Goal: Task Accomplishment & Management: Complete application form

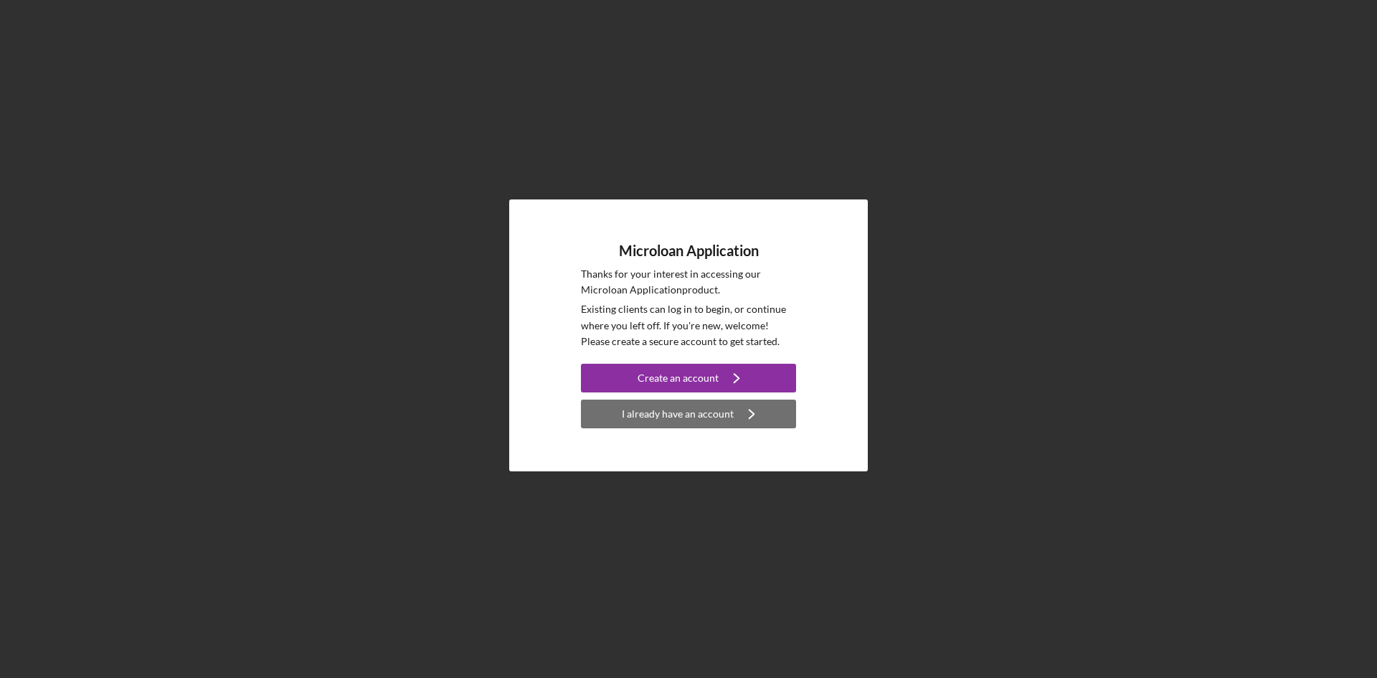
click at [693, 413] on div "I already have an account" at bounding box center [678, 413] width 112 height 29
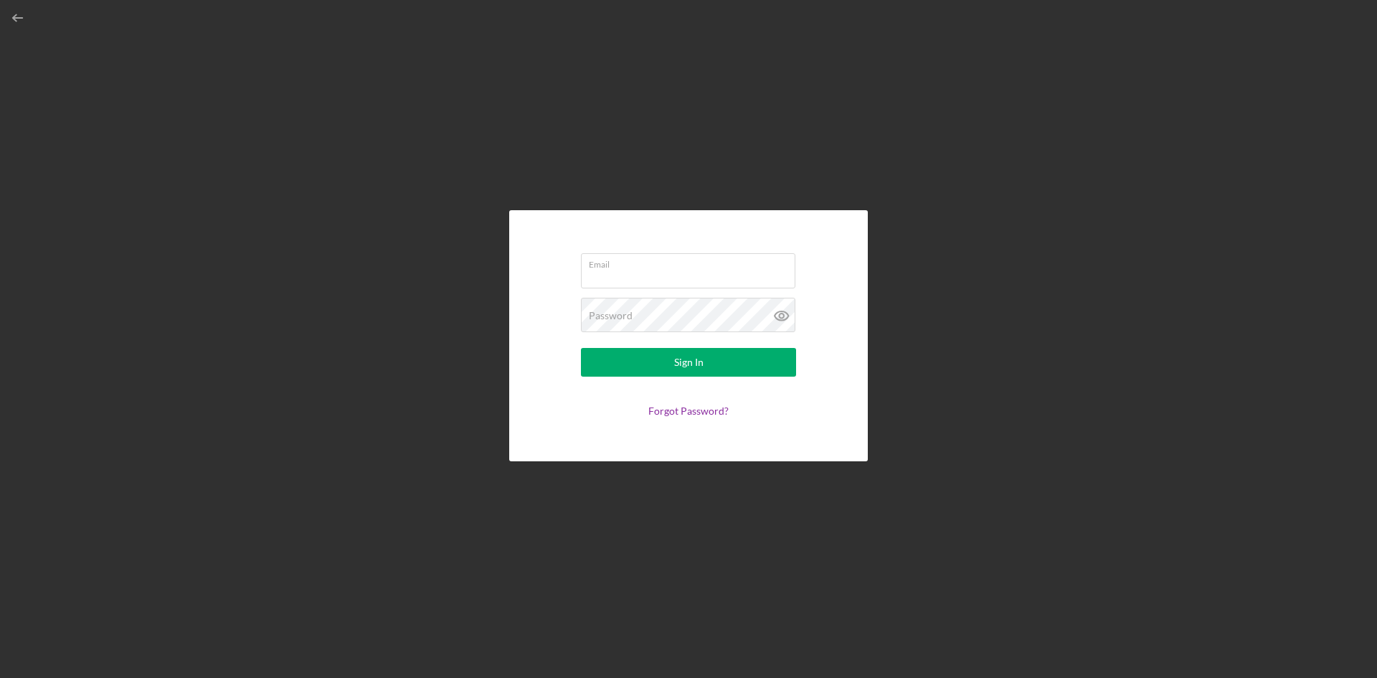
type input "[EMAIL_ADDRESS][DOMAIN_NAME]"
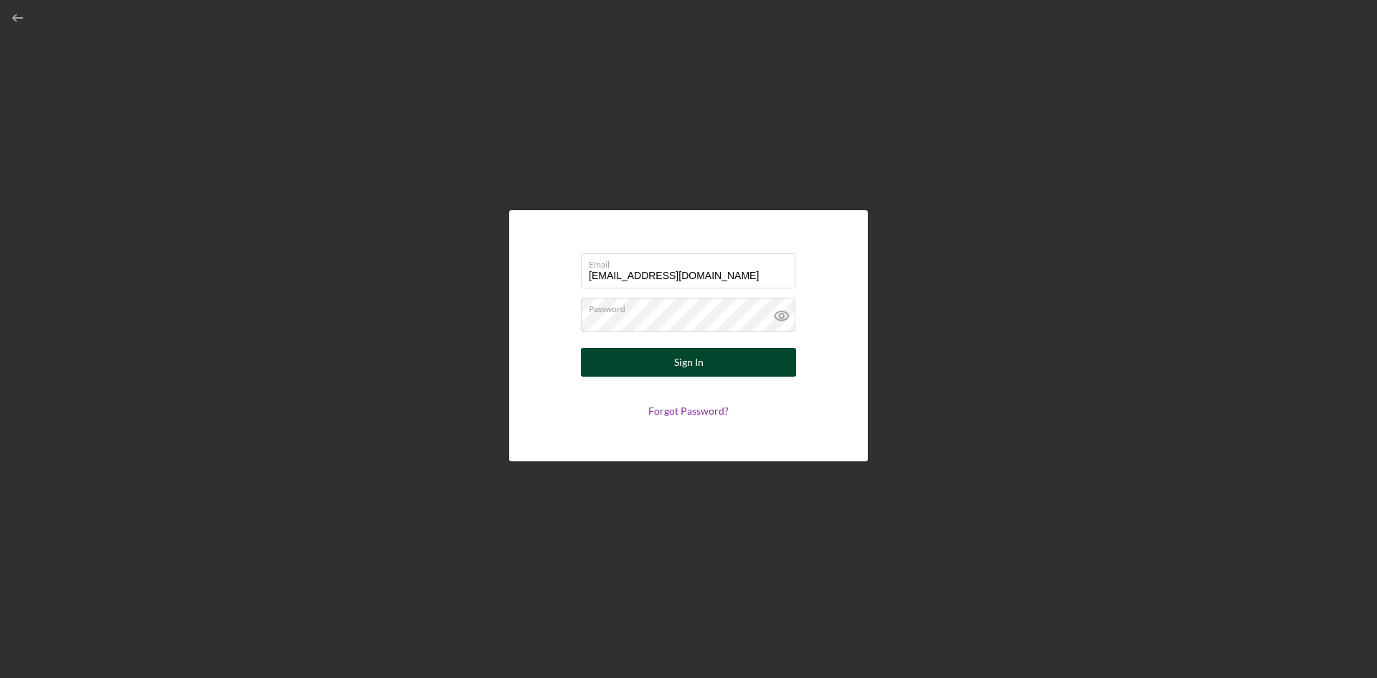
click at [706, 356] on button "Sign In" at bounding box center [688, 362] width 215 height 29
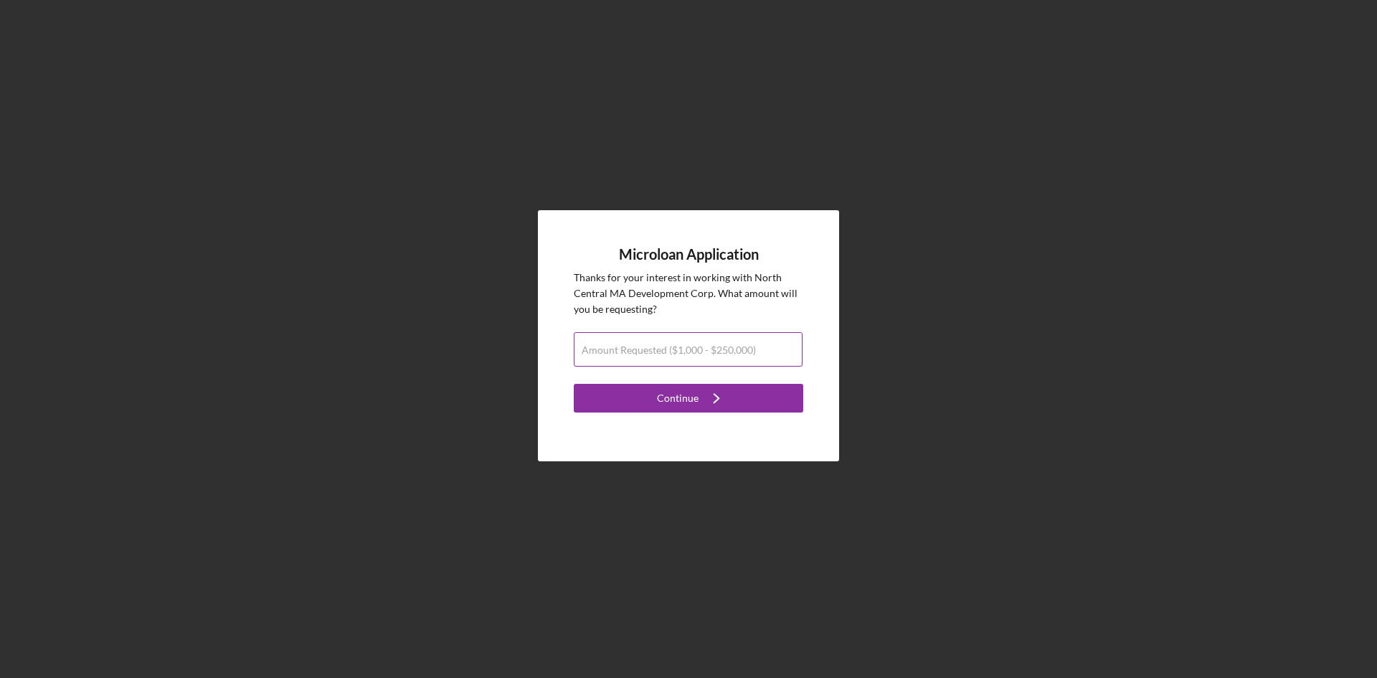
click at [726, 348] on label "Amount Requested ($1,000 - $250,000)" at bounding box center [669, 349] width 174 height 11
click at [726, 348] on input "Amount Requested ($1,000 - $250,000)" at bounding box center [688, 349] width 229 height 34
type input "$50,000"
click at [772, 406] on button "Continue Icon/Navigate" at bounding box center [688, 398] width 229 height 29
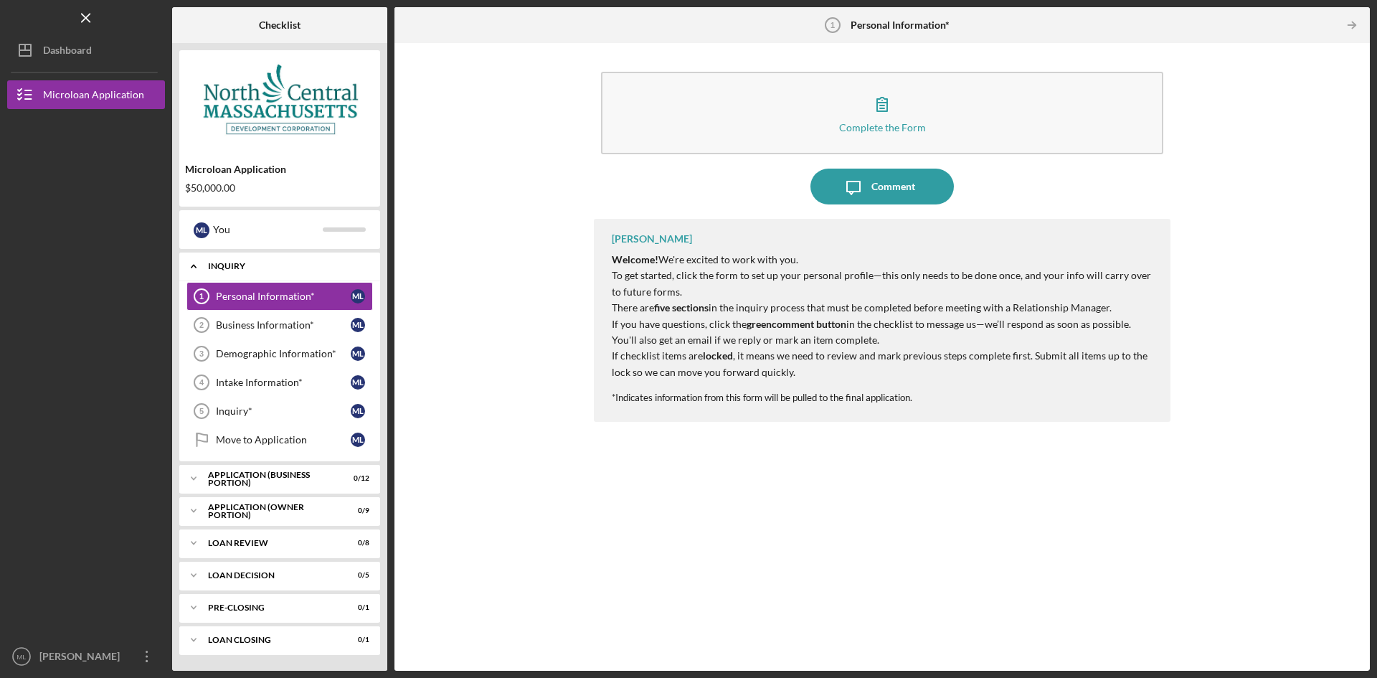
click at [281, 269] on div "INQUIRY" at bounding box center [285, 266] width 154 height 9
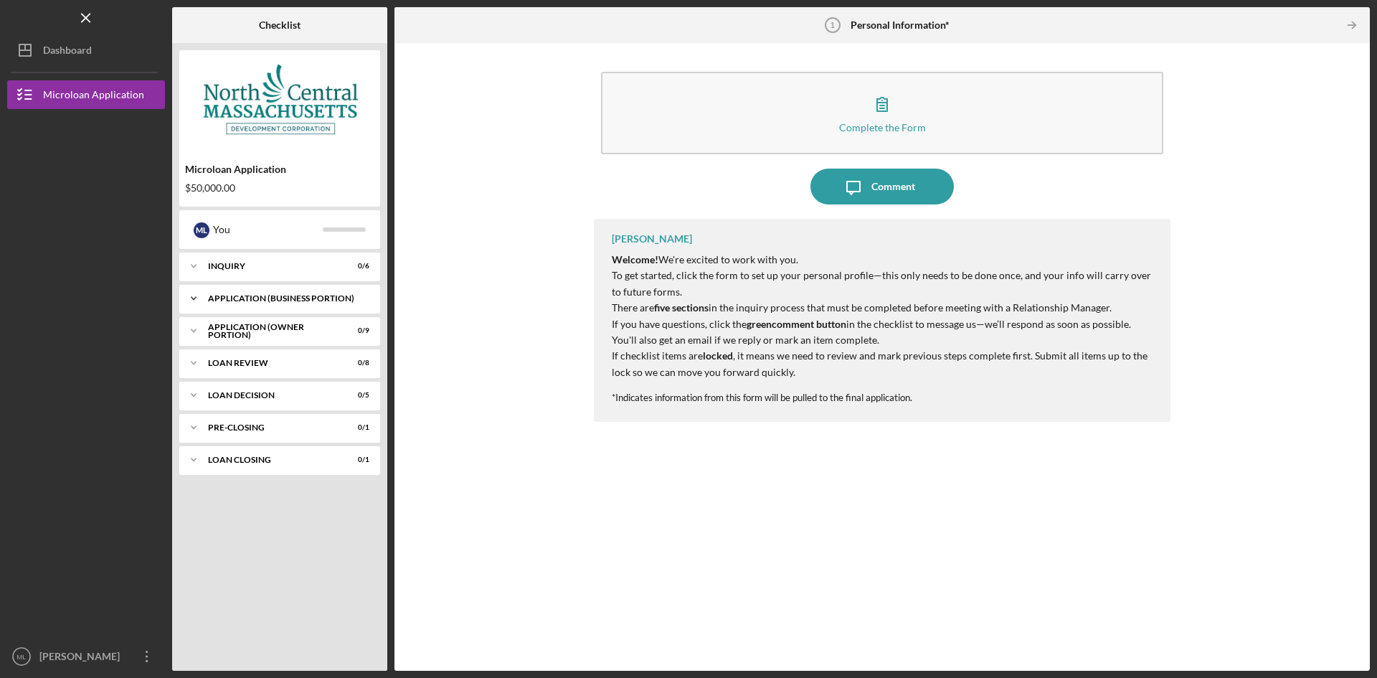
click at [282, 295] on div "APPLICATION (BUSINESS PORTION)" at bounding box center [285, 298] width 154 height 9
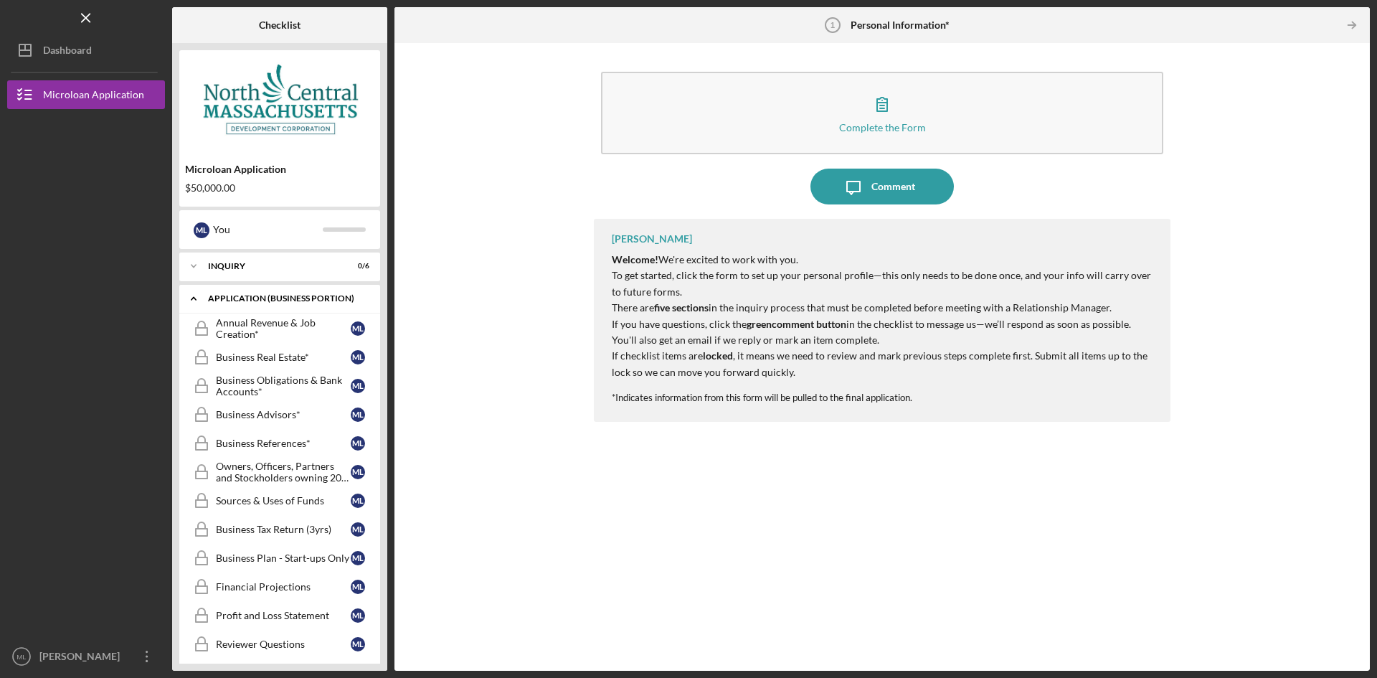
click at [282, 295] on div "APPLICATION (BUSINESS PORTION)" at bounding box center [285, 298] width 154 height 9
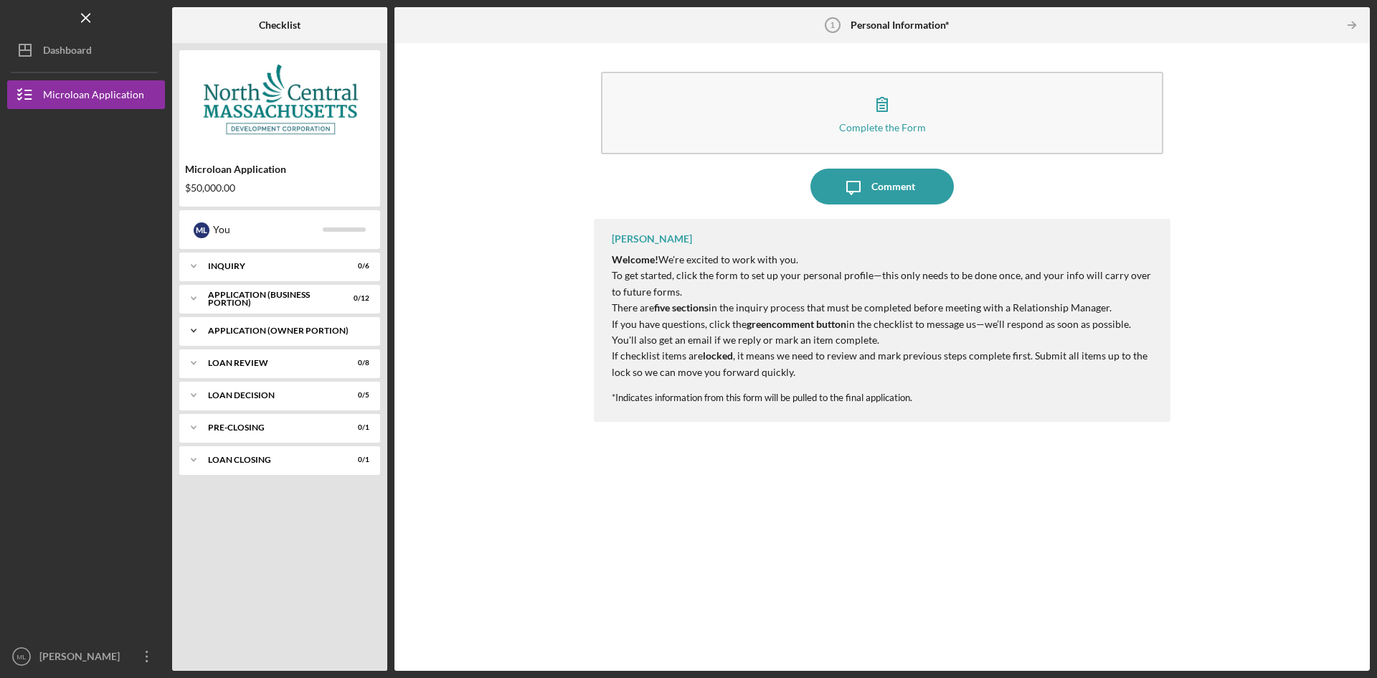
click at [270, 329] on div "APPLICATION (OWNER PORTION)" at bounding box center [285, 330] width 154 height 9
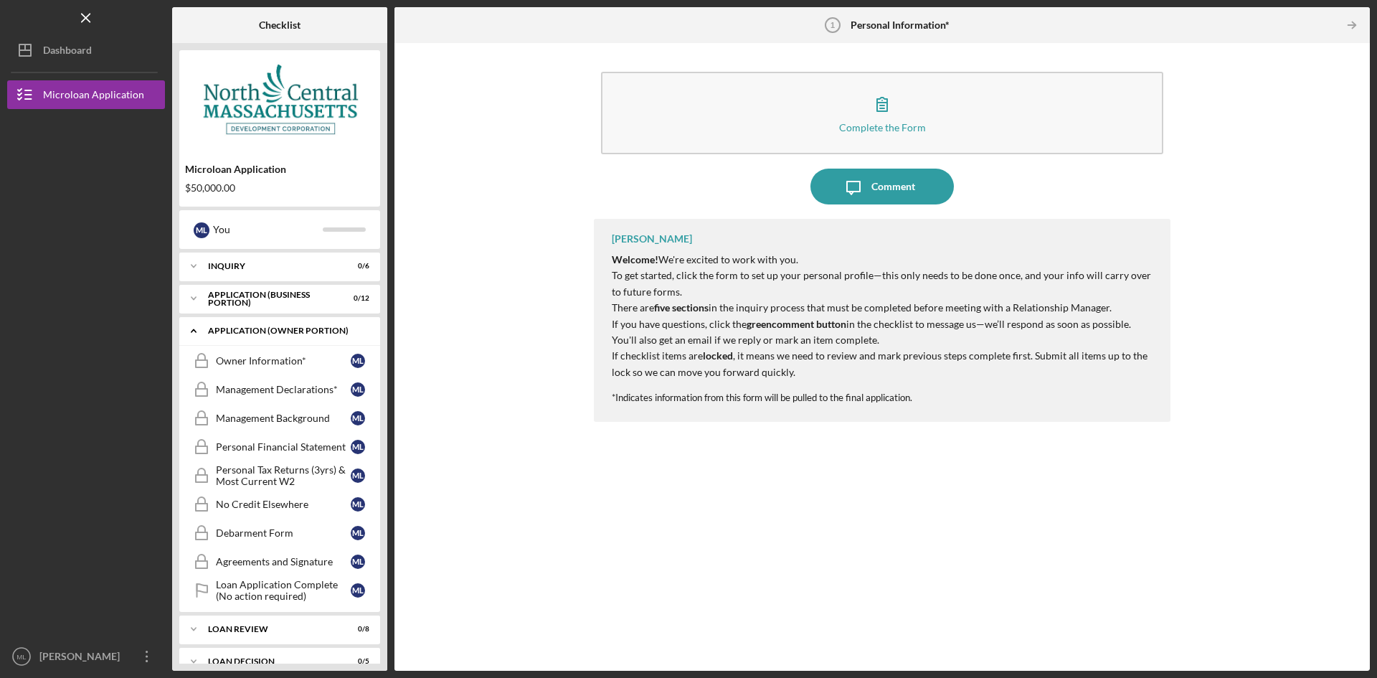
click at [270, 329] on div "APPLICATION (OWNER PORTION)" at bounding box center [285, 330] width 154 height 9
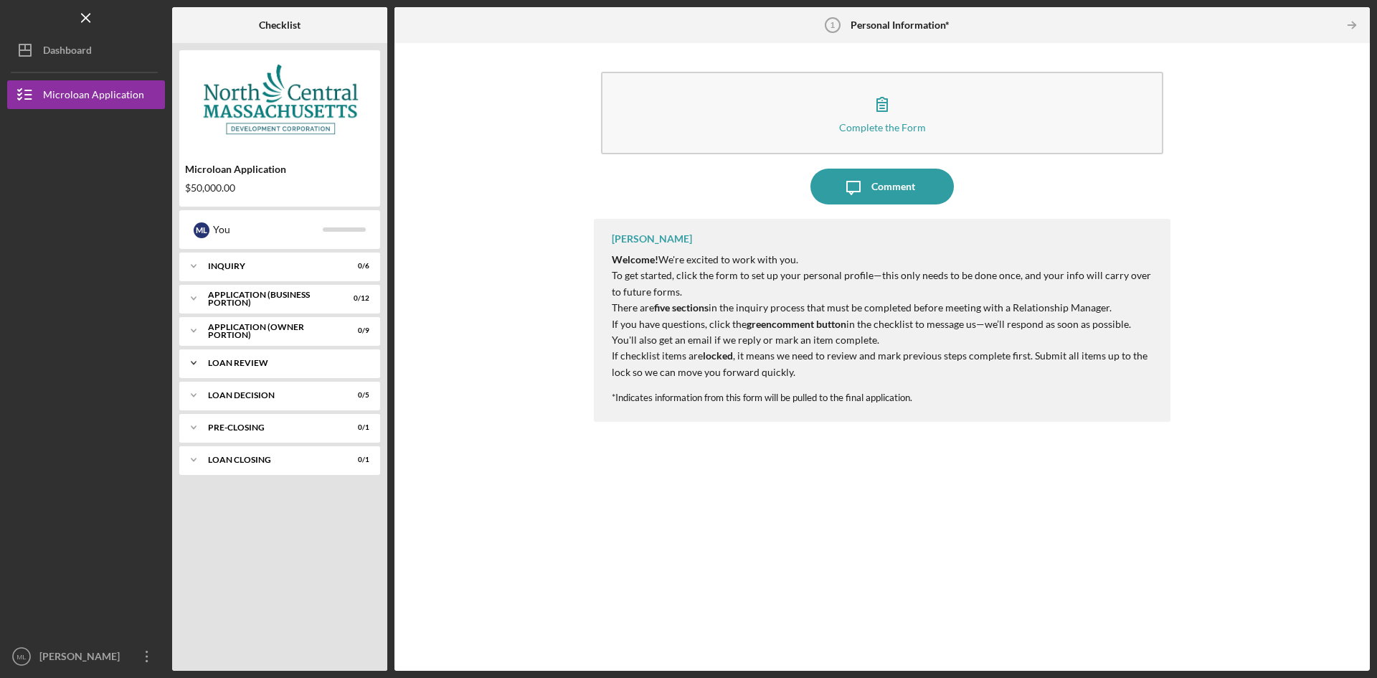
click at [257, 359] on div "LOAN REVIEW" at bounding box center [285, 363] width 154 height 9
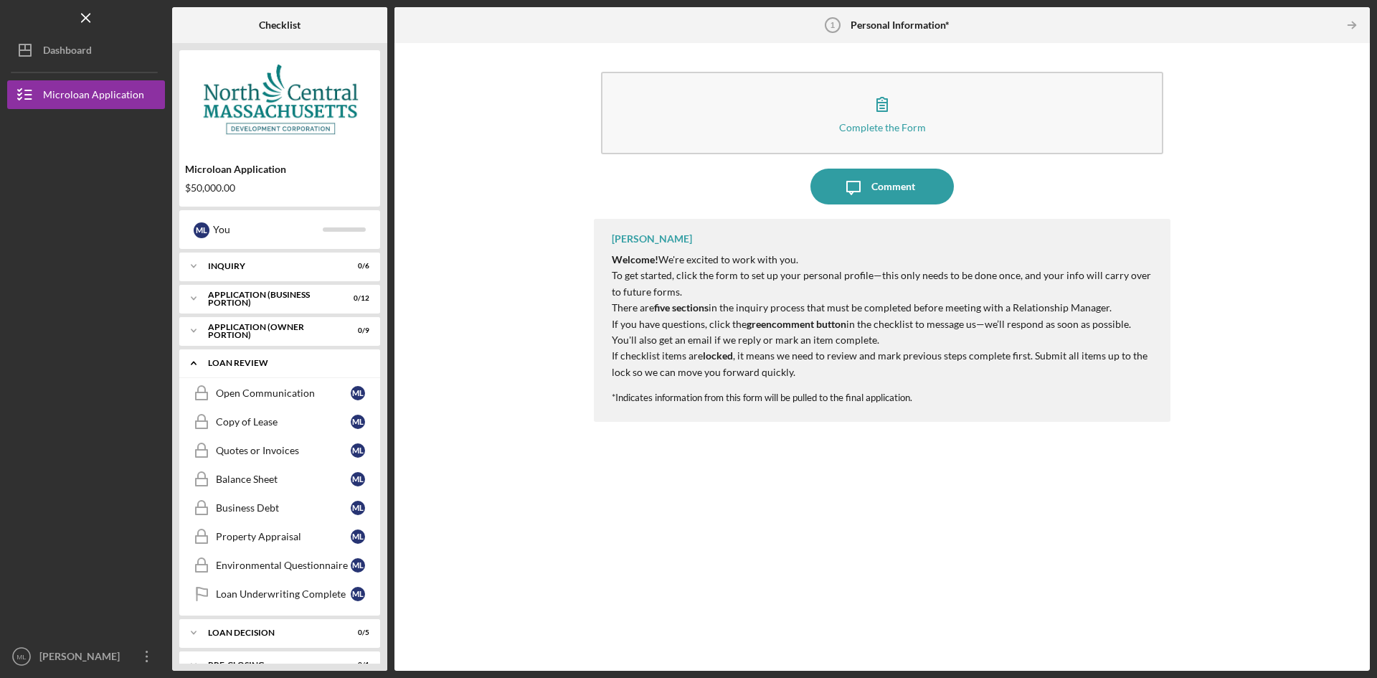
click at [257, 359] on div "LOAN REVIEW" at bounding box center [285, 363] width 154 height 9
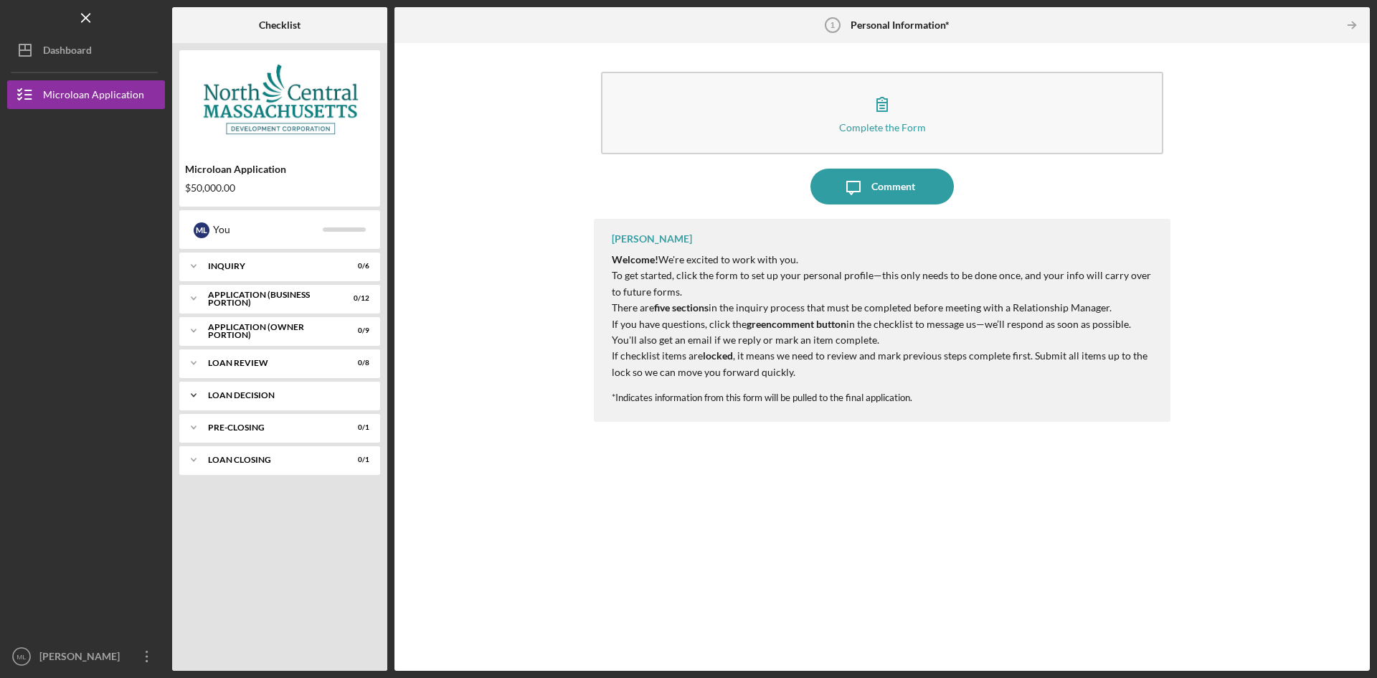
click at [247, 390] on div "Icon/Expander LOAN DECISION 0 / 5" at bounding box center [279, 395] width 201 height 29
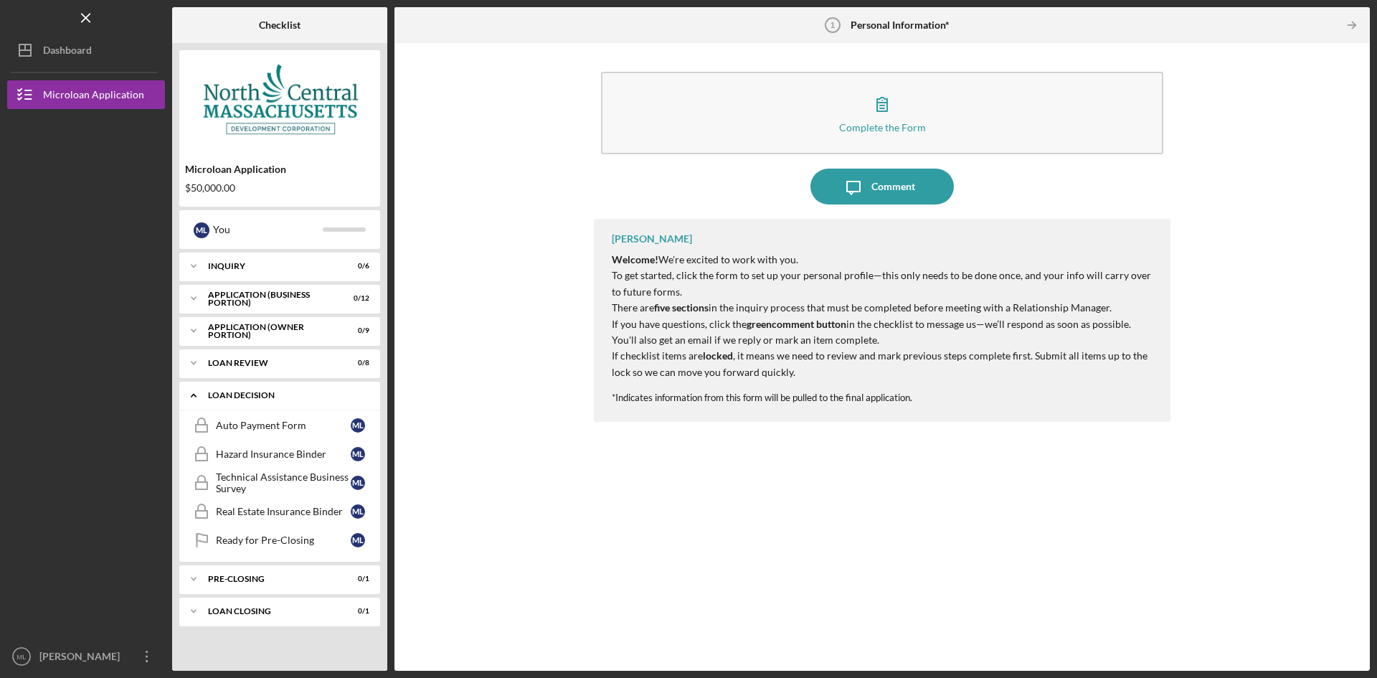
click at [247, 390] on div "Icon/Expander LOAN DECISION 0 / 5" at bounding box center [279, 395] width 201 height 29
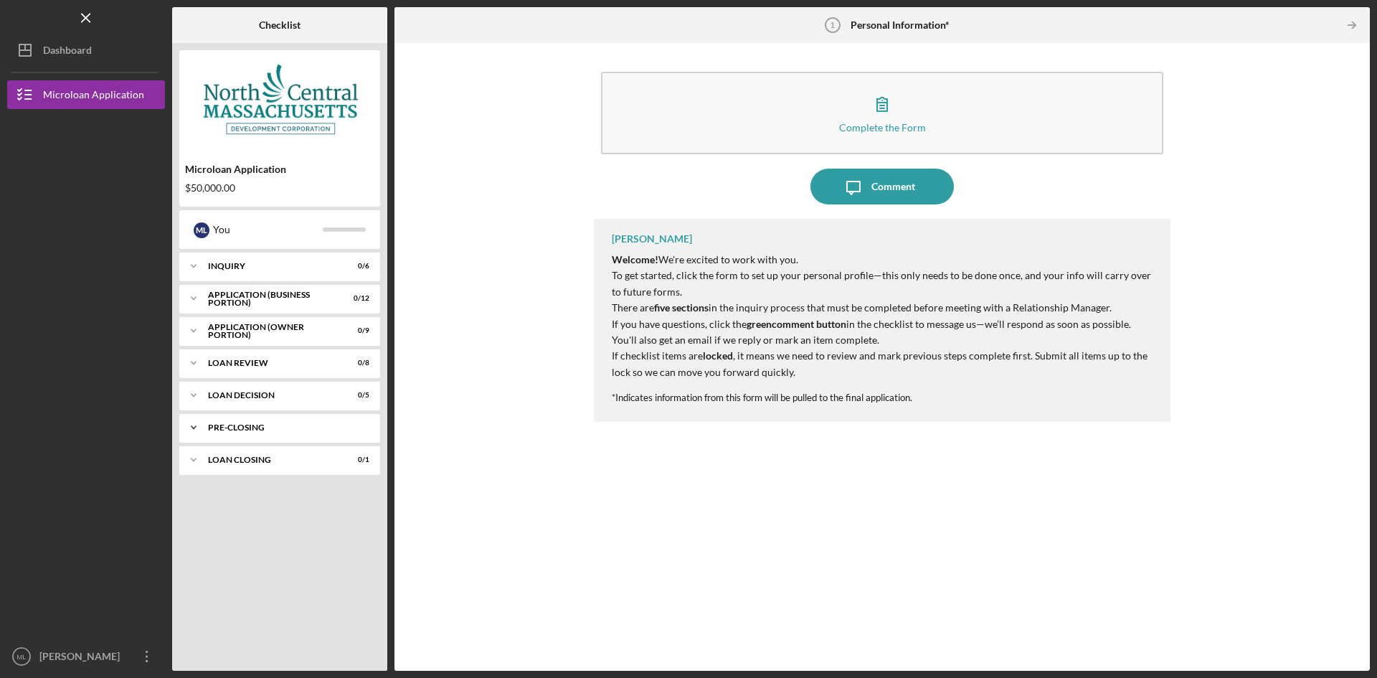
click at [237, 432] on div "Icon/Expander PRE-CLOSING 0 / 1" at bounding box center [279, 427] width 201 height 29
click at [237, 431] on div "PRE-CLOSING" at bounding box center [285, 427] width 154 height 9
click at [243, 460] on div "LOAN CLOSING" at bounding box center [285, 459] width 154 height 9
click at [244, 460] on div "LOAN CLOSING" at bounding box center [285, 459] width 154 height 9
drag, startPoint x: 752, startPoint y: 298, endPoint x: 957, endPoint y: 310, distance: 204.8
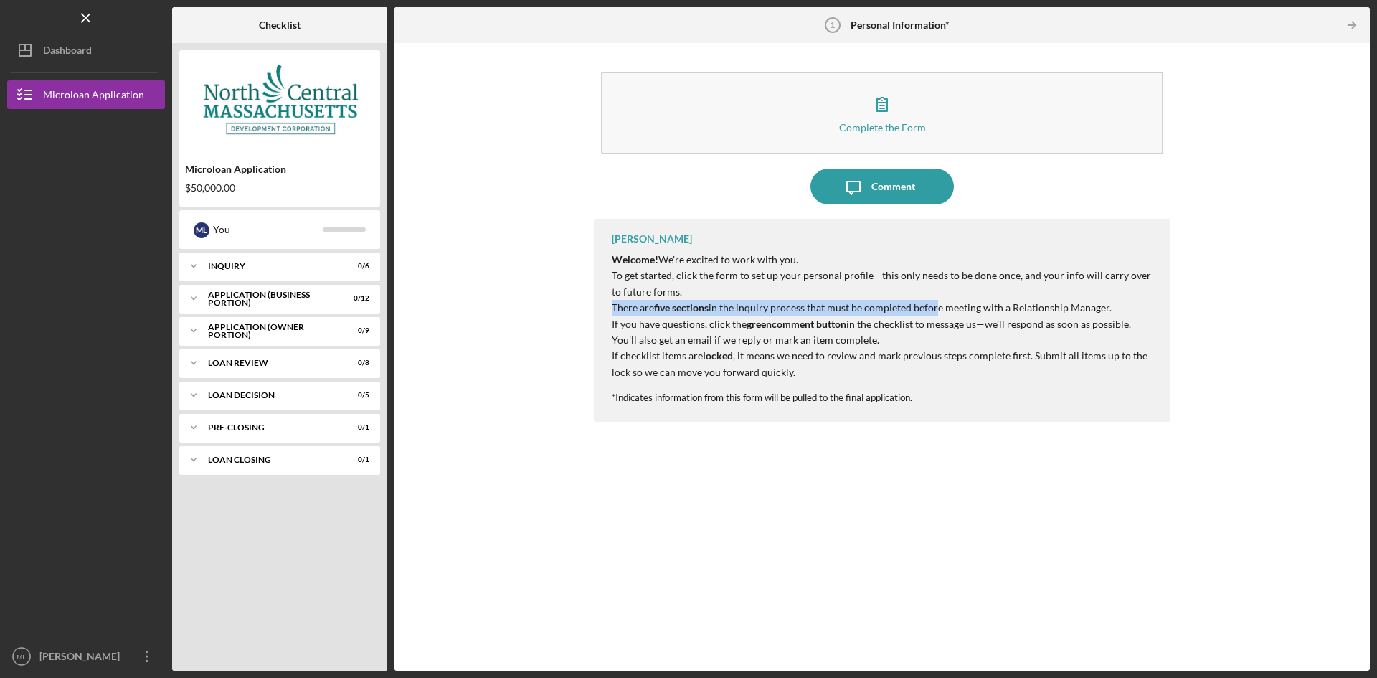
click at [947, 310] on div "Welcome! We're excited to work with you. To get started, click the form to set …" at bounding box center [884, 316] width 544 height 128
click at [975, 310] on p "There are five sections in the inquiry process that must be completed before me…" at bounding box center [884, 308] width 544 height 16
drag, startPoint x: 873, startPoint y: 303, endPoint x: 1042, endPoint y: 300, distance: 168.5
click at [1042, 300] on p "There are five sections in the inquiry process that must be completed before me…" at bounding box center [884, 308] width 544 height 16
drag, startPoint x: 833, startPoint y: 338, endPoint x: 763, endPoint y: 337, distance: 70.3
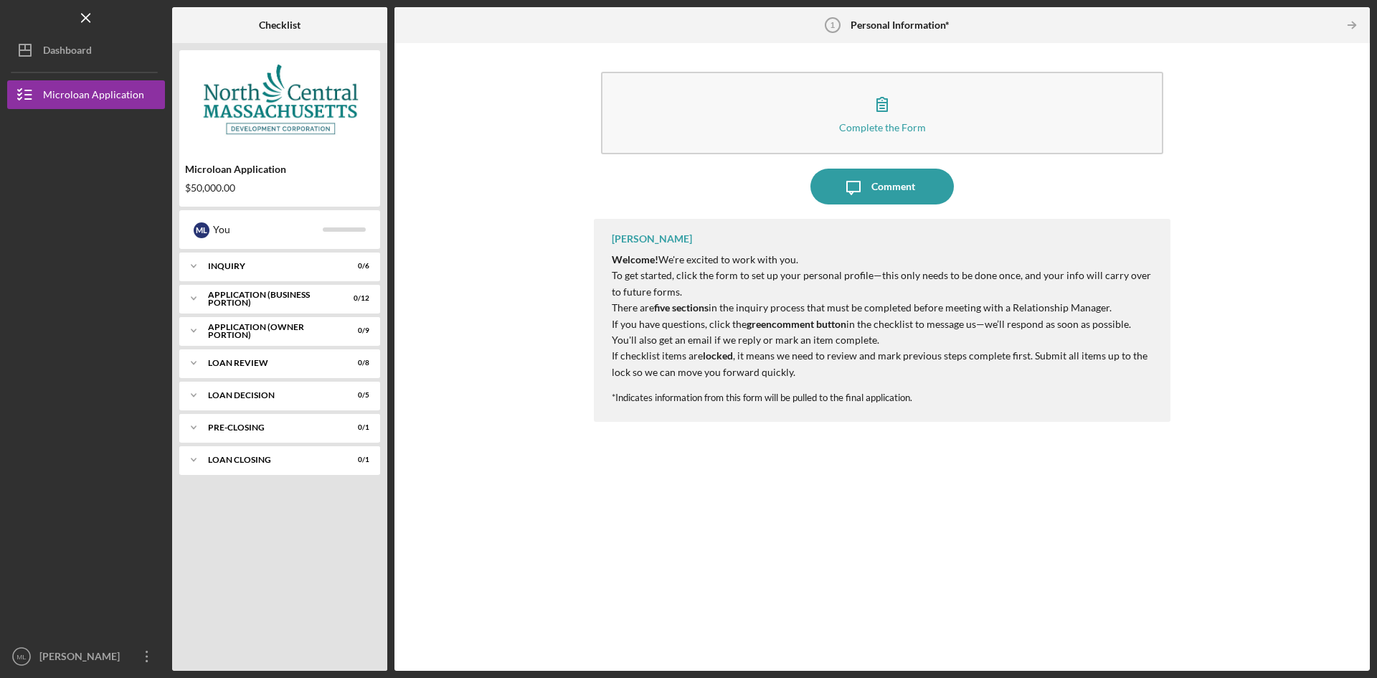
click at [831, 338] on p "If you have questions, click the green comment button in the checklist to messa…" at bounding box center [884, 332] width 544 height 32
drag, startPoint x: 620, startPoint y: 331, endPoint x: 731, endPoint y: 319, distance: 112.5
click at [731, 319] on p "If you have questions, click the green comment button in the checklist to messa…" at bounding box center [884, 332] width 544 height 32
click at [834, 351] on p "If checklist items are locked , it means we need to review and mark previous st…" at bounding box center [884, 364] width 544 height 32
drag, startPoint x: 696, startPoint y: 316, endPoint x: 901, endPoint y: 327, distance: 204.7
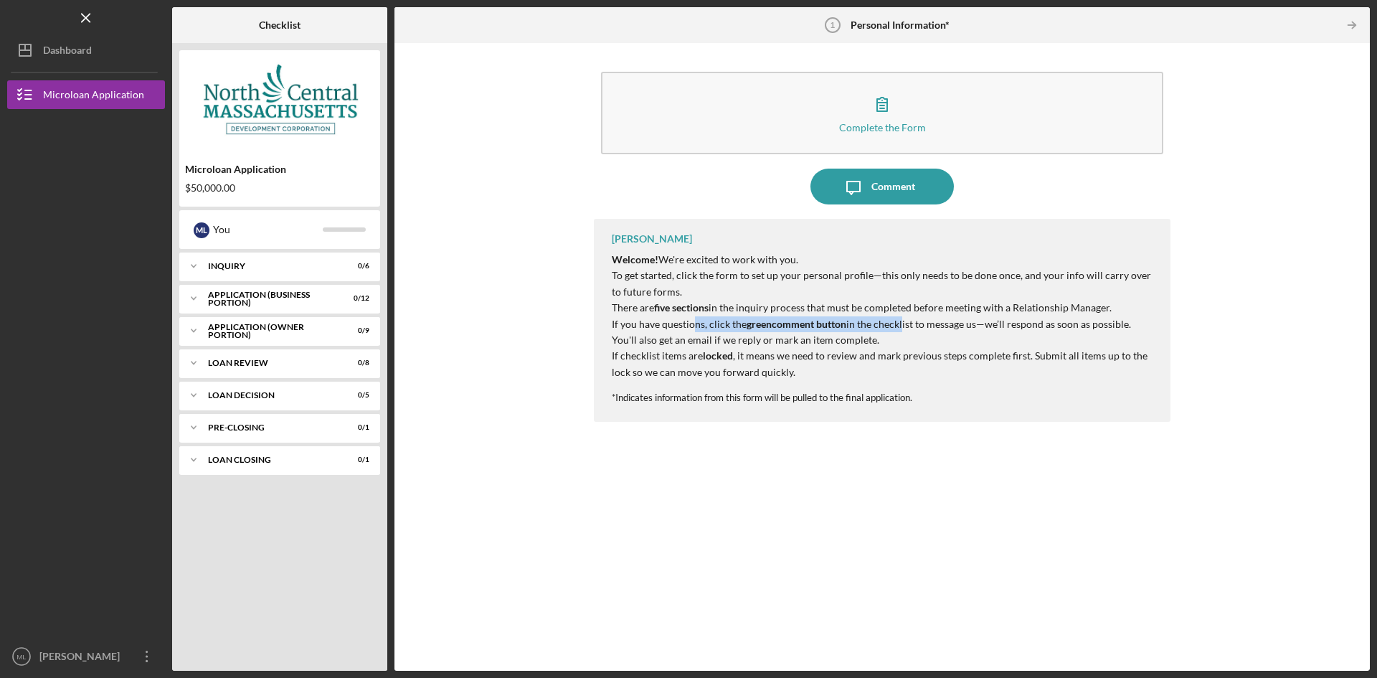
click at [901, 327] on p "If you have questions, click the green comment button in the checklist to messa…" at bounding box center [884, 332] width 544 height 32
click at [994, 333] on p "If you have questions, click the green comment button in the checklist to messa…" at bounding box center [884, 332] width 544 height 32
drag, startPoint x: 635, startPoint y: 341, endPoint x: 876, endPoint y: 335, distance: 241.7
click at [876, 335] on p "If you have questions, click the green comment button in the checklist to messa…" at bounding box center [884, 332] width 544 height 32
click at [906, 366] on p "If checklist items are locked , it means we need to review and mark previous st…" at bounding box center [884, 364] width 544 height 32
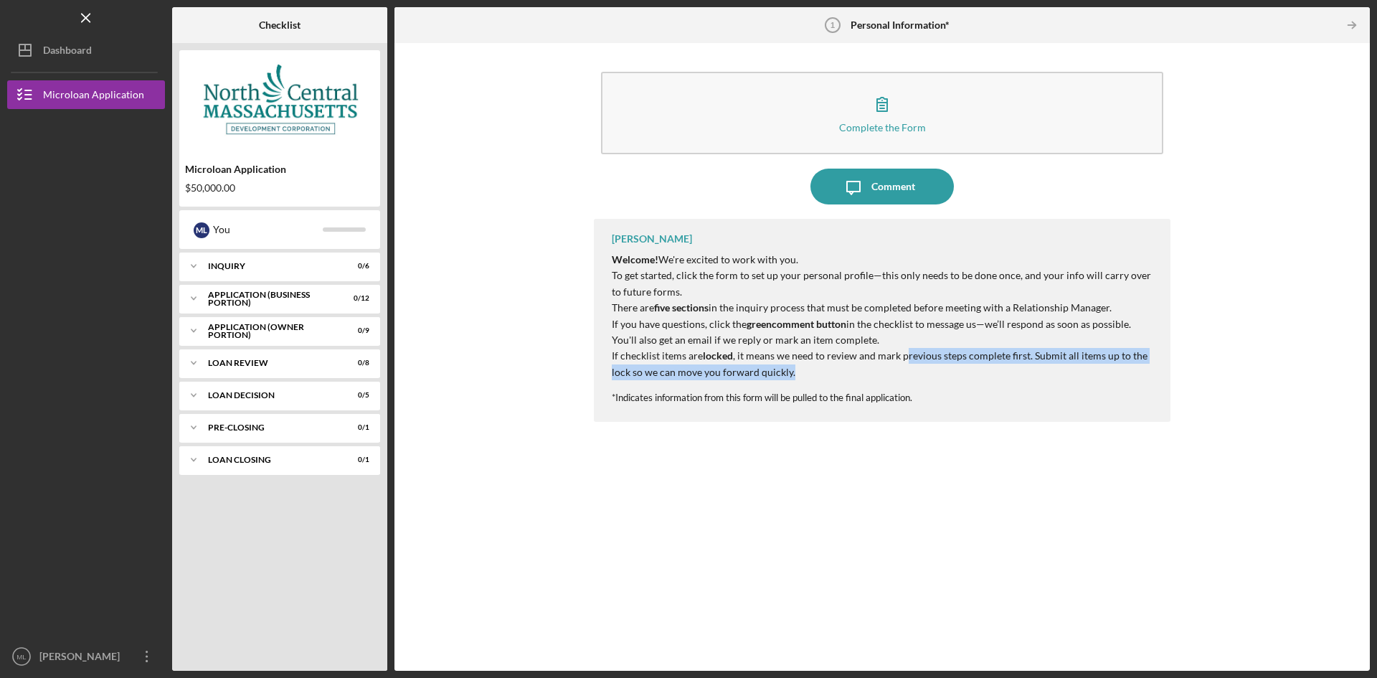
click at [755, 299] on p "To get started, click the form to set up your personal profile—this only needs …" at bounding box center [884, 283] width 544 height 32
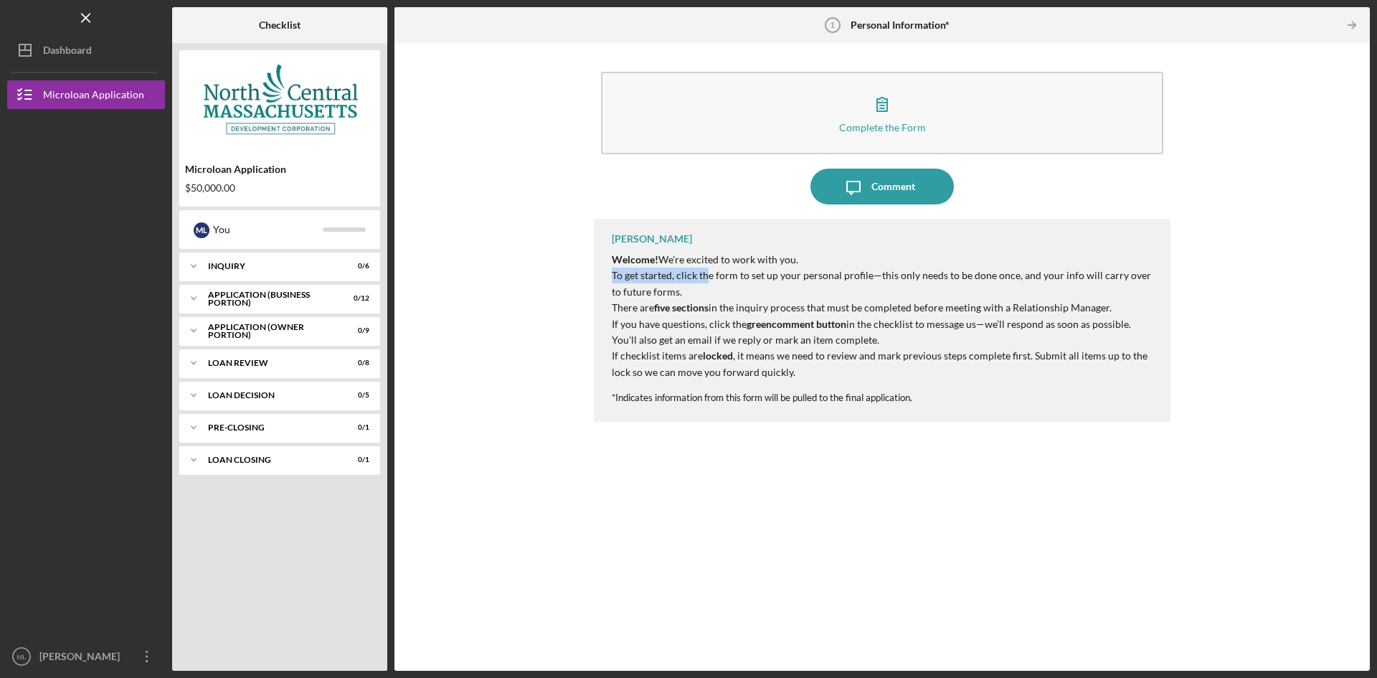
drag, startPoint x: 614, startPoint y: 274, endPoint x: 706, endPoint y: 279, distance: 91.9
click at [706, 279] on p "To get started, click the form to set up your personal profile—this only needs …" at bounding box center [884, 283] width 544 height 32
click at [718, 306] on p "There are five sections in the inquiry process that must be completed before me…" at bounding box center [884, 308] width 544 height 16
click at [779, 359] on p "If checklist items are locked , it means we need to review and mark previous st…" at bounding box center [884, 364] width 544 height 32
click at [891, 545] on div "[PERSON_NAME] Welcome! We're excited to work with you. To get started, click th…" at bounding box center [882, 434] width 577 height 430
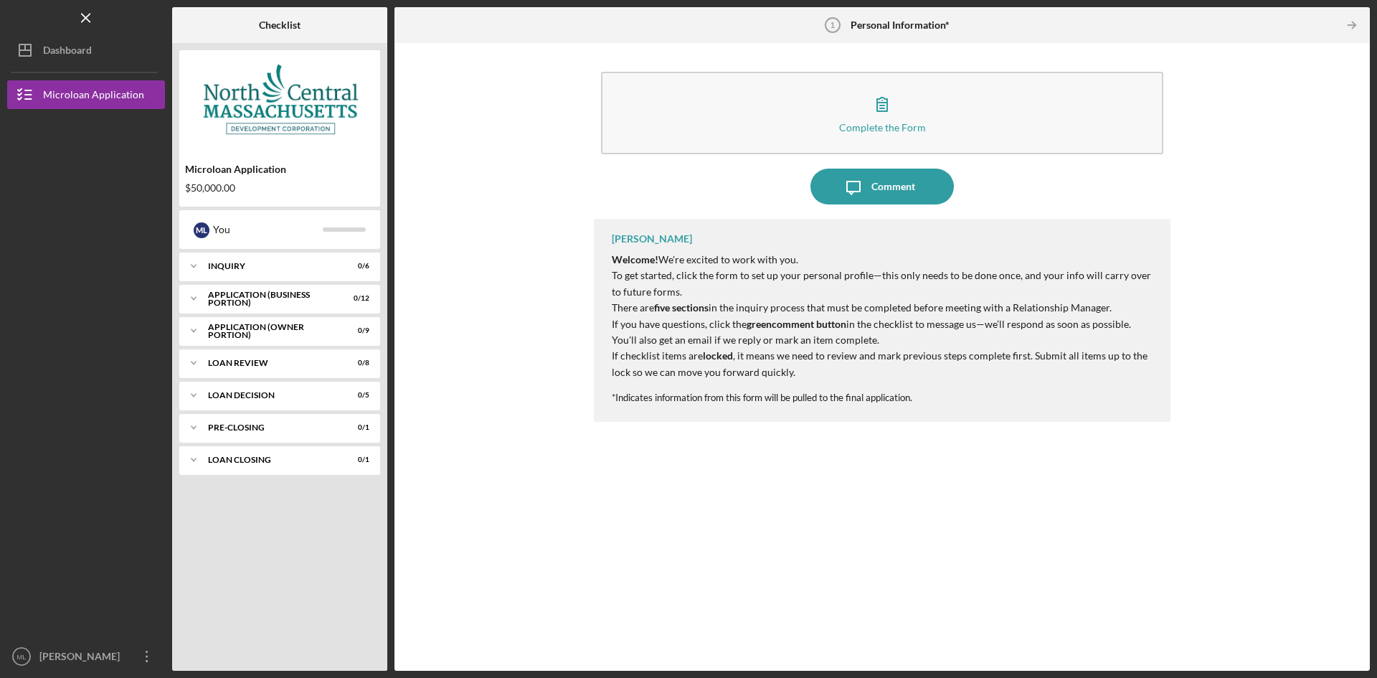
drag, startPoint x: 632, startPoint y: 300, endPoint x: 626, endPoint y: 305, distance: 7.6
click at [630, 300] on p "There are five sections in the inquiry process that must be completed before me…" at bounding box center [884, 308] width 544 height 16
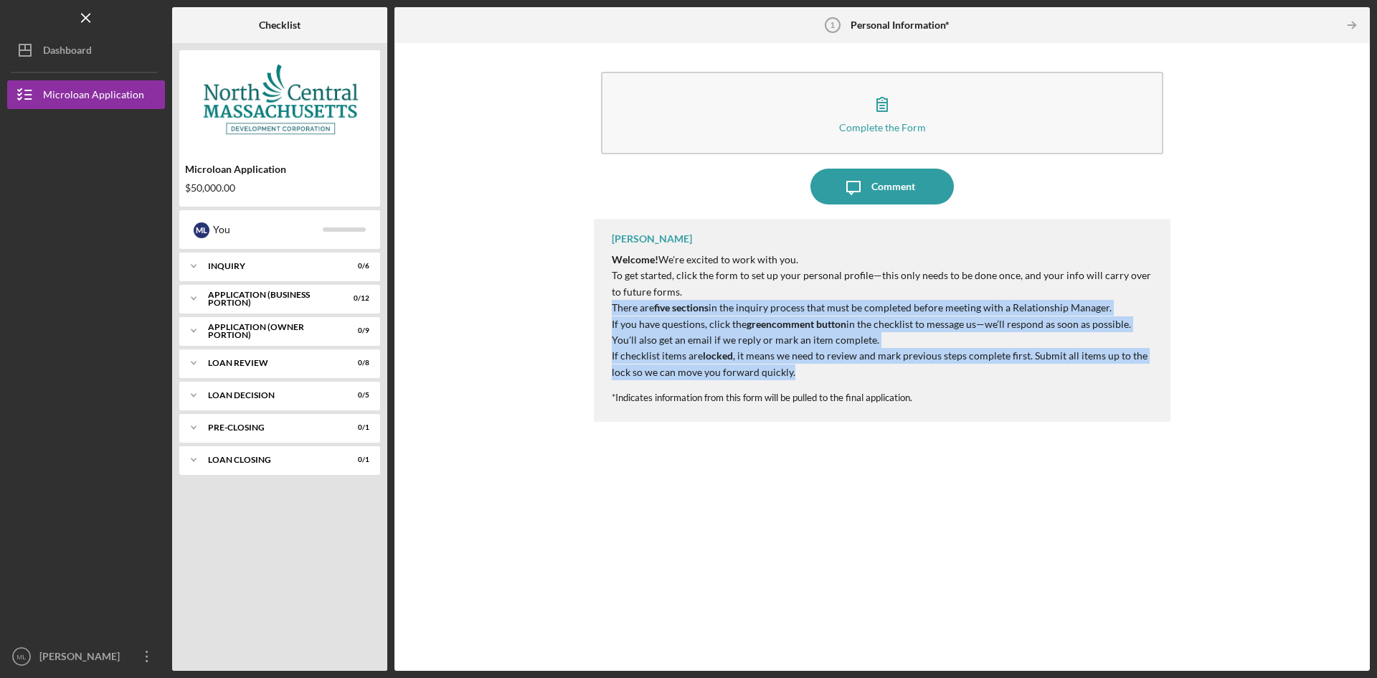
drag, startPoint x: 610, startPoint y: 310, endPoint x: 972, endPoint y: 361, distance: 365.7
click at [992, 366] on div "[PERSON_NAME] Welcome! We're excited to work with you. To get started, click th…" at bounding box center [882, 320] width 577 height 203
drag, startPoint x: 263, startPoint y: 260, endPoint x: 272, endPoint y: 278, distance: 20.2
click at [262, 260] on div "Icon/Expander INQUIRY 0 / 6" at bounding box center [279, 266] width 201 height 29
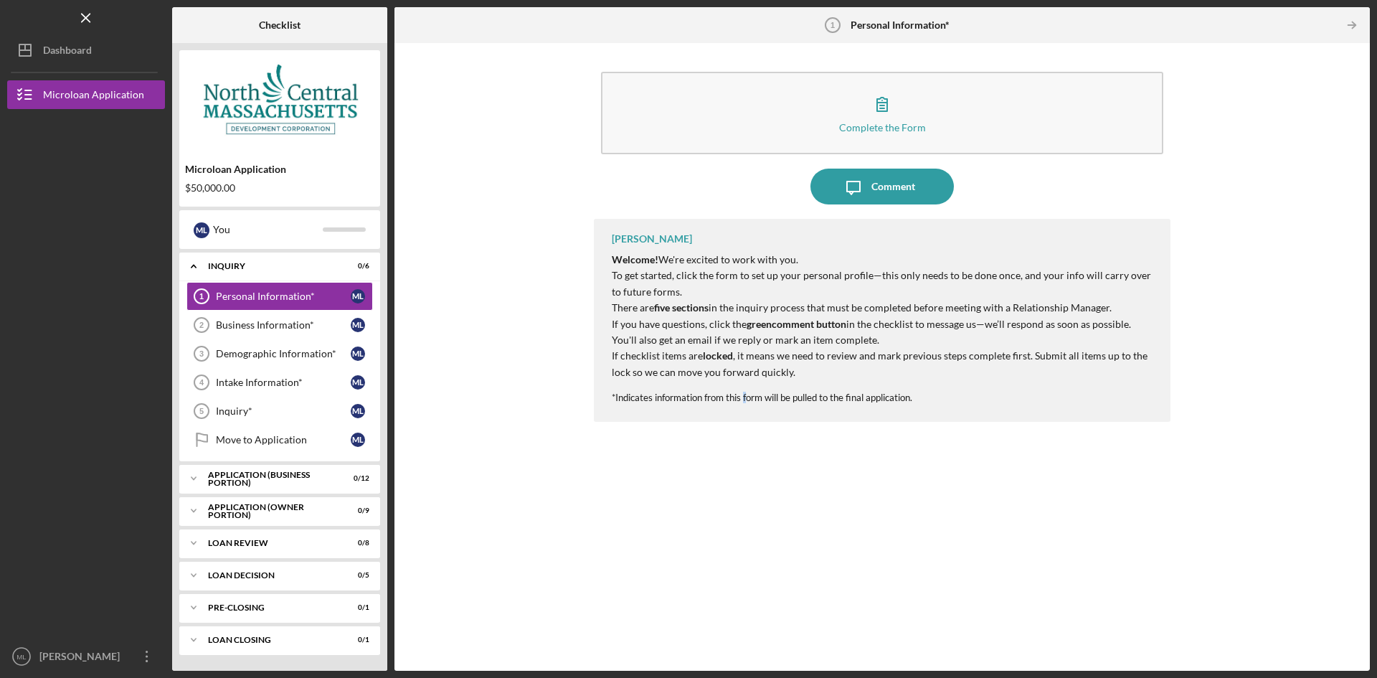
click at [747, 505] on div "[PERSON_NAME] Welcome! We're excited to work with you. To get started, click th…" at bounding box center [882, 434] width 577 height 430
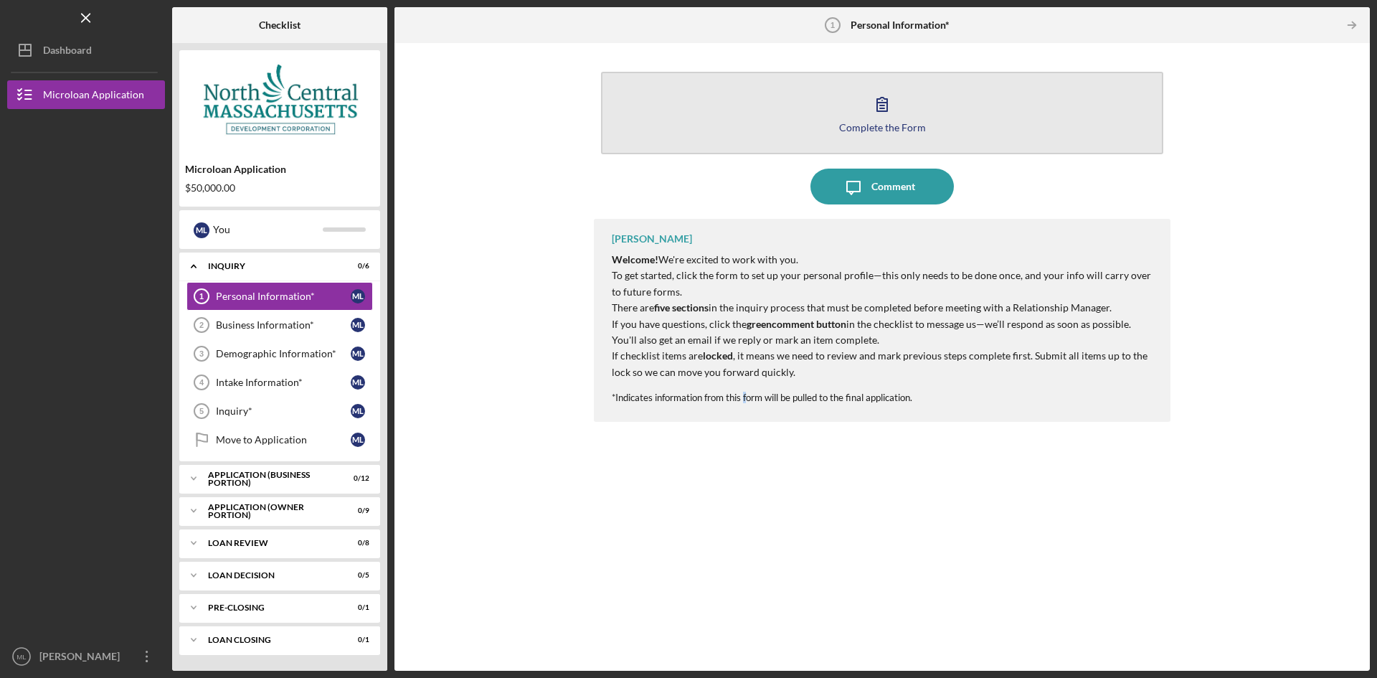
click at [901, 113] on button "Complete the Form Form" at bounding box center [882, 113] width 562 height 82
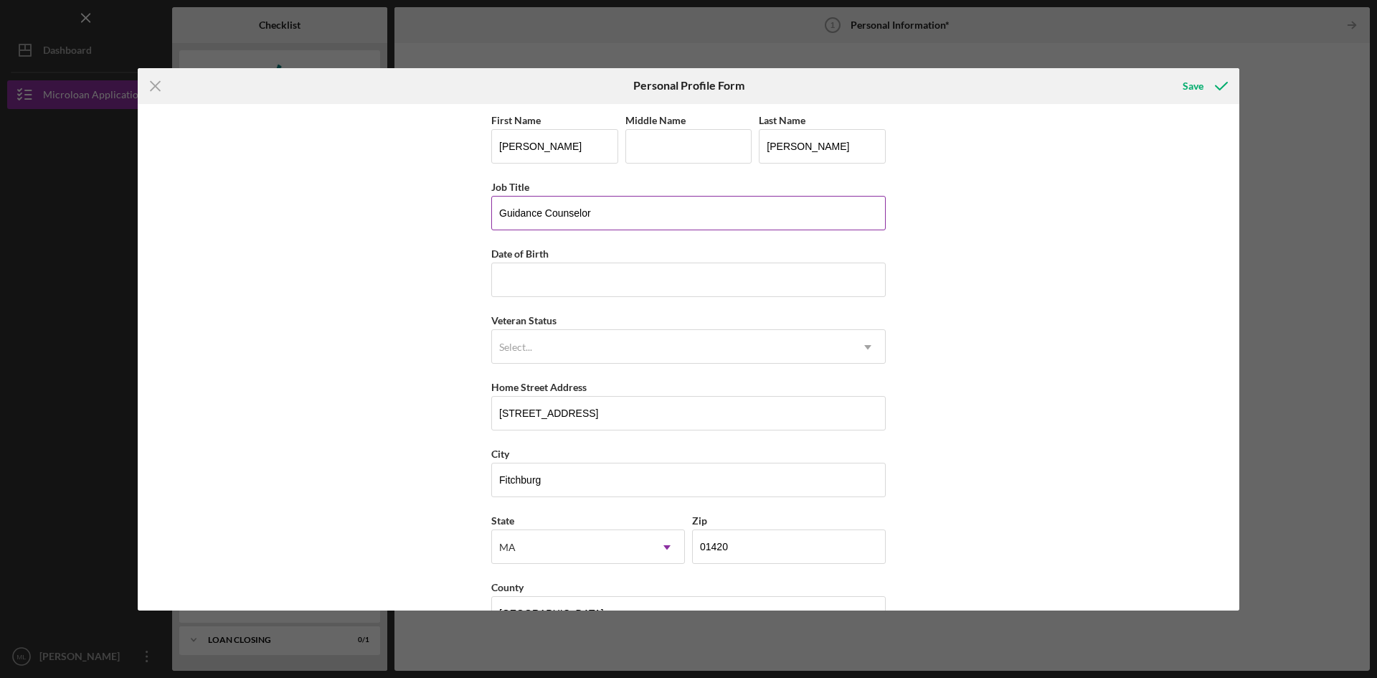
click at [723, 216] on input "Guidance Counselor" at bounding box center [688, 213] width 394 height 34
drag, startPoint x: 722, startPoint y: 216, endPoint x: 485, endPoint y: 210, distance: 237.4
click at [485, 210] on div "First Name [PERSON_NAME] Middle Name Last Name [PERSON_NAME] Title Guidance Cou…" at bounding box center [688, 357] width 1101 height 506
type input "B"
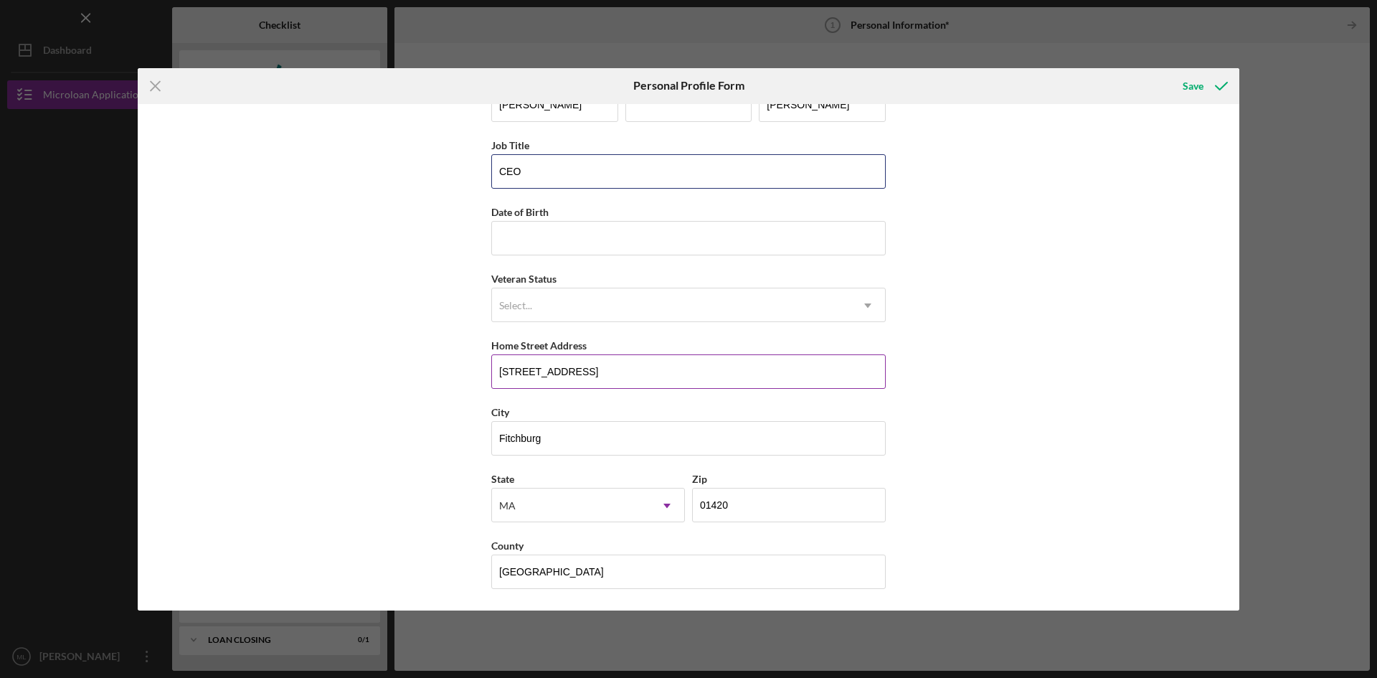
type input "CEO"
drag, startPoint x: 648, startPoint y: 375, endPoint x: 319, endPoint y: 378, distance: 329.2
click at [326, 379] on div "First Name [PERSON_NAME] Middle Name Last Name [PERSON_NAME] Title CEO Date of …" at bounding box center [688, 357] width 1101 height 506
type input "[STREET_ADDRESS]"
click at [1201, 87] on div "Save" at bounding box center [1192, 86] width 21 height 29
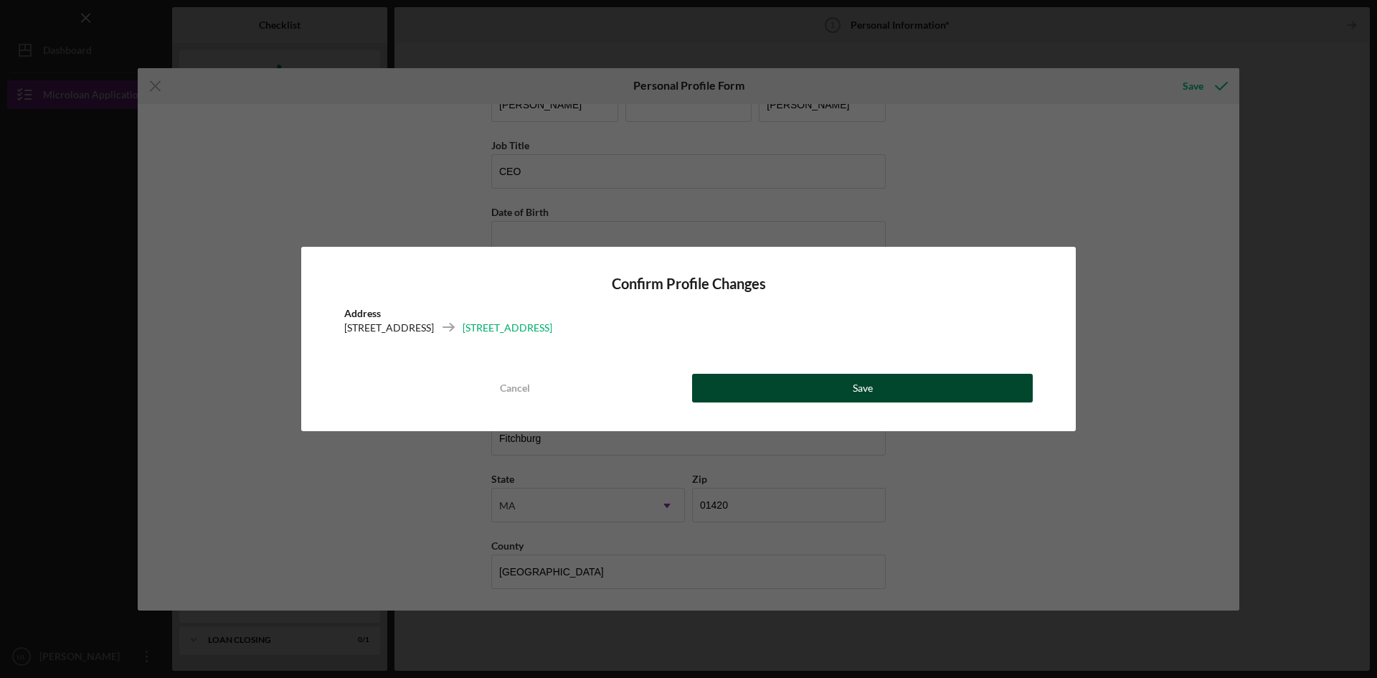
click at [842, 384] on button "Save" at bounding box center [862, 388] width 341 height 29
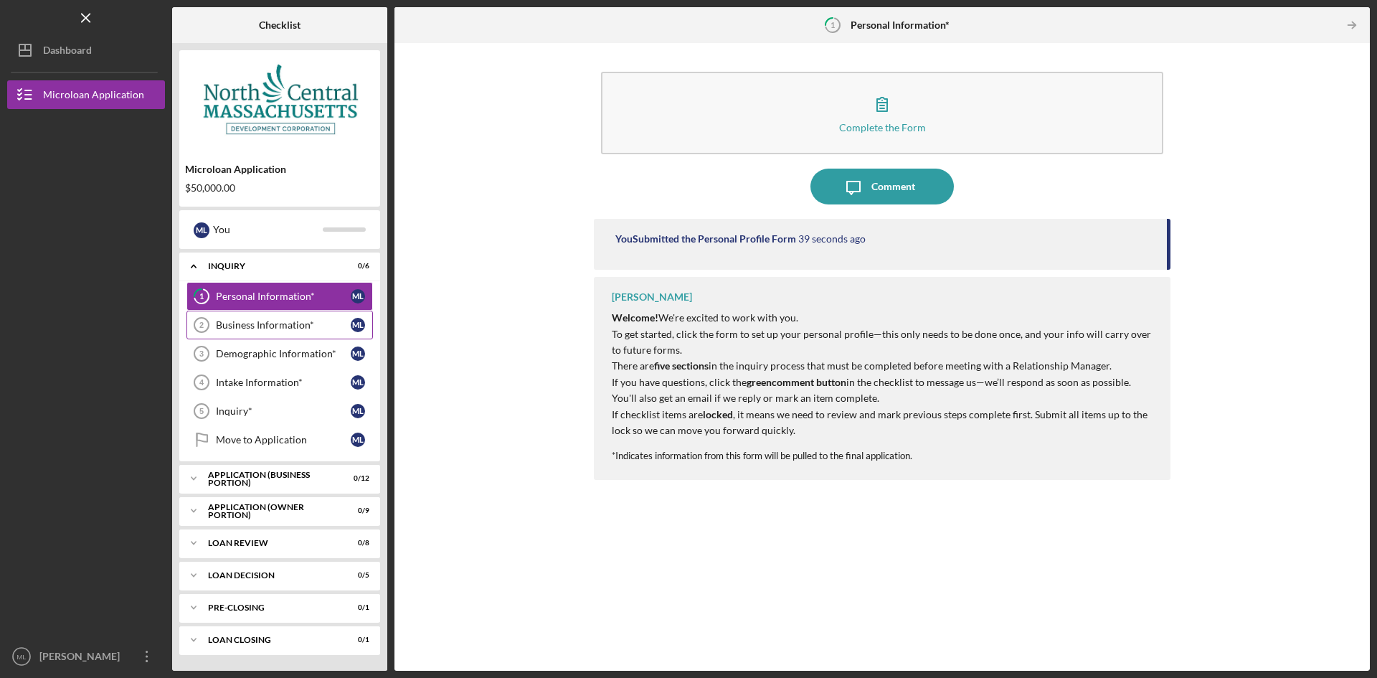
click at [280, 324] on div "Business Information*" at bounding box center [283, 324] width 135 height 11
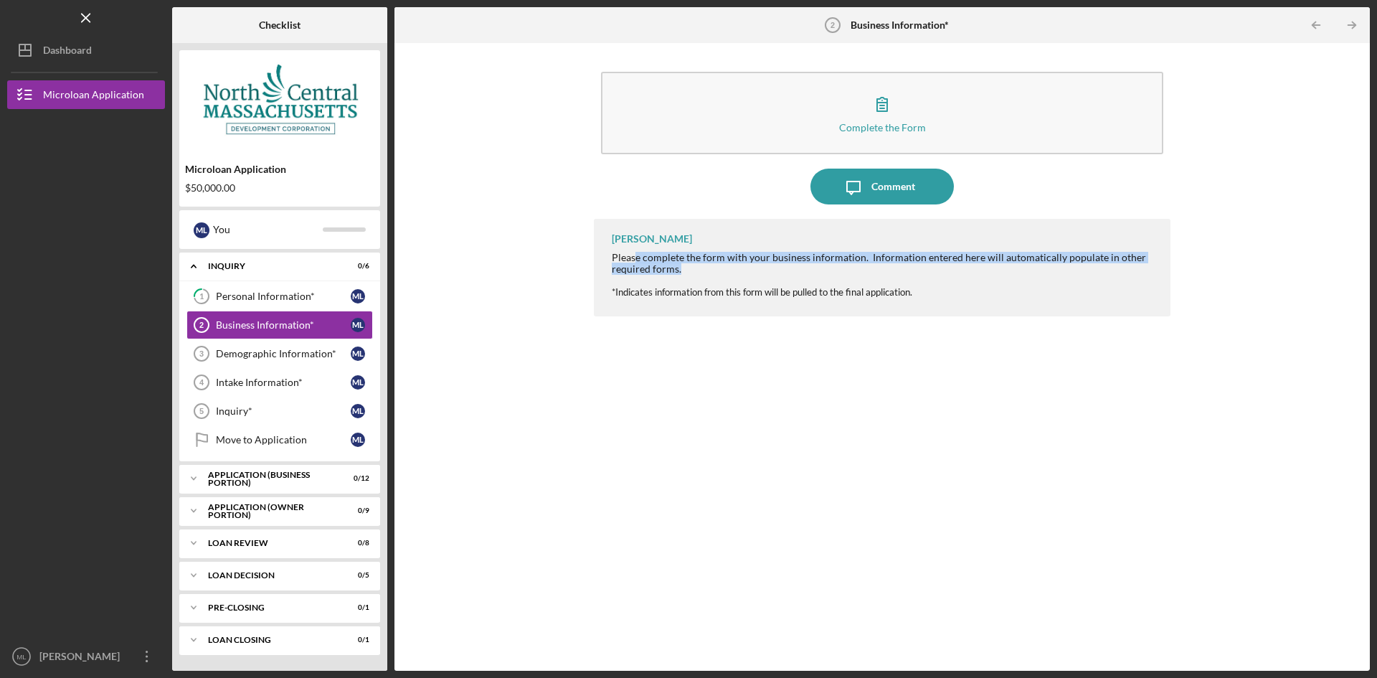
drag, startPoint x: 635, startPoint y: 260, endPoint x: 801, endPoint y: 265, distance: 165.7
click at [801, 265] on div "Please complete the form with your business information. Information entered he…" at bounding box center [884, 263] width 544 height 23
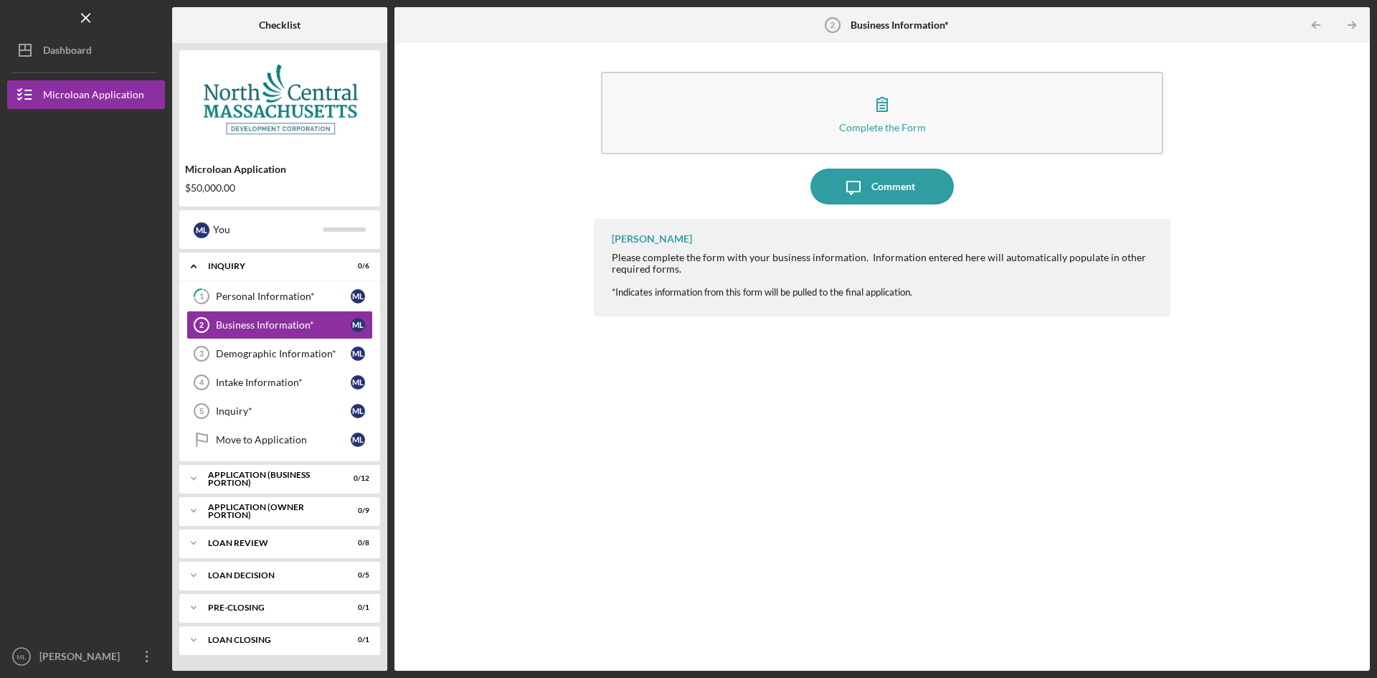
click at [999, 298] on div "[PERSON_NAME] Please complete the form with your business information. Informat…" at bounding box center [882, 268] width 577 height 98
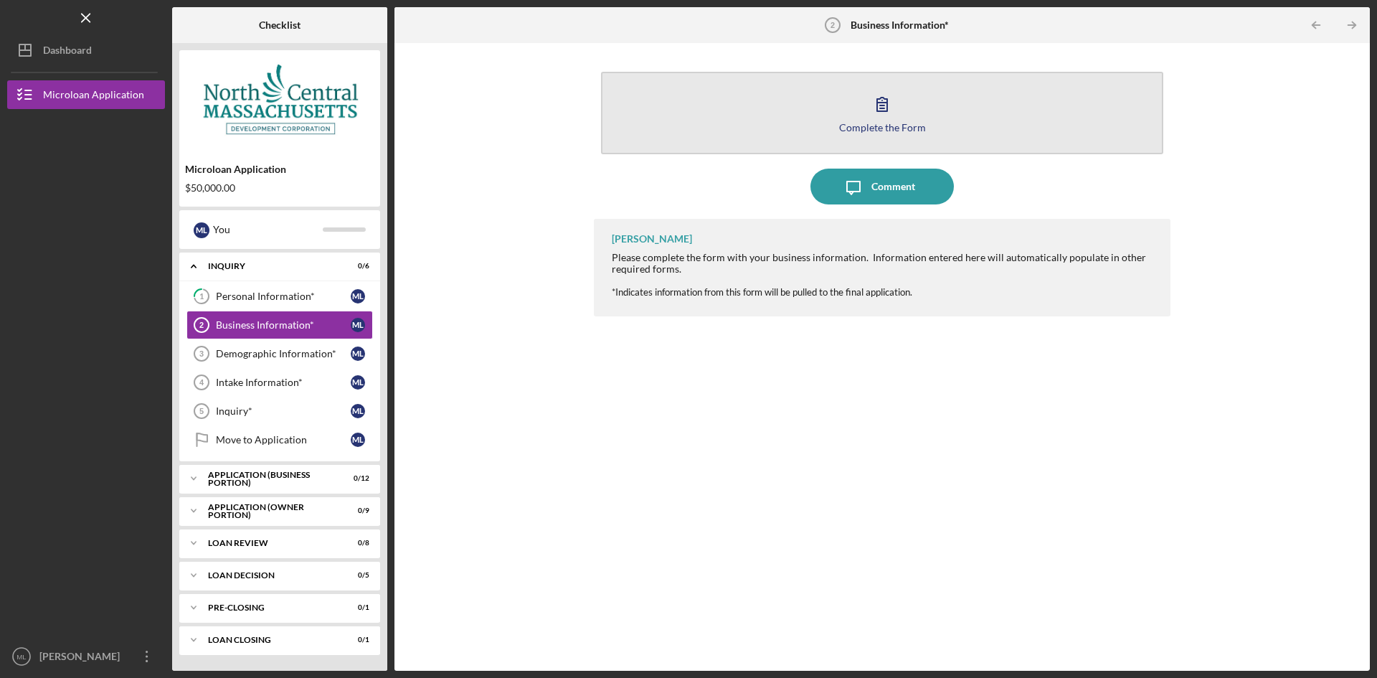
click at [899, 100] on icon "button" at bounding box center [882, 104] width 36 height 36
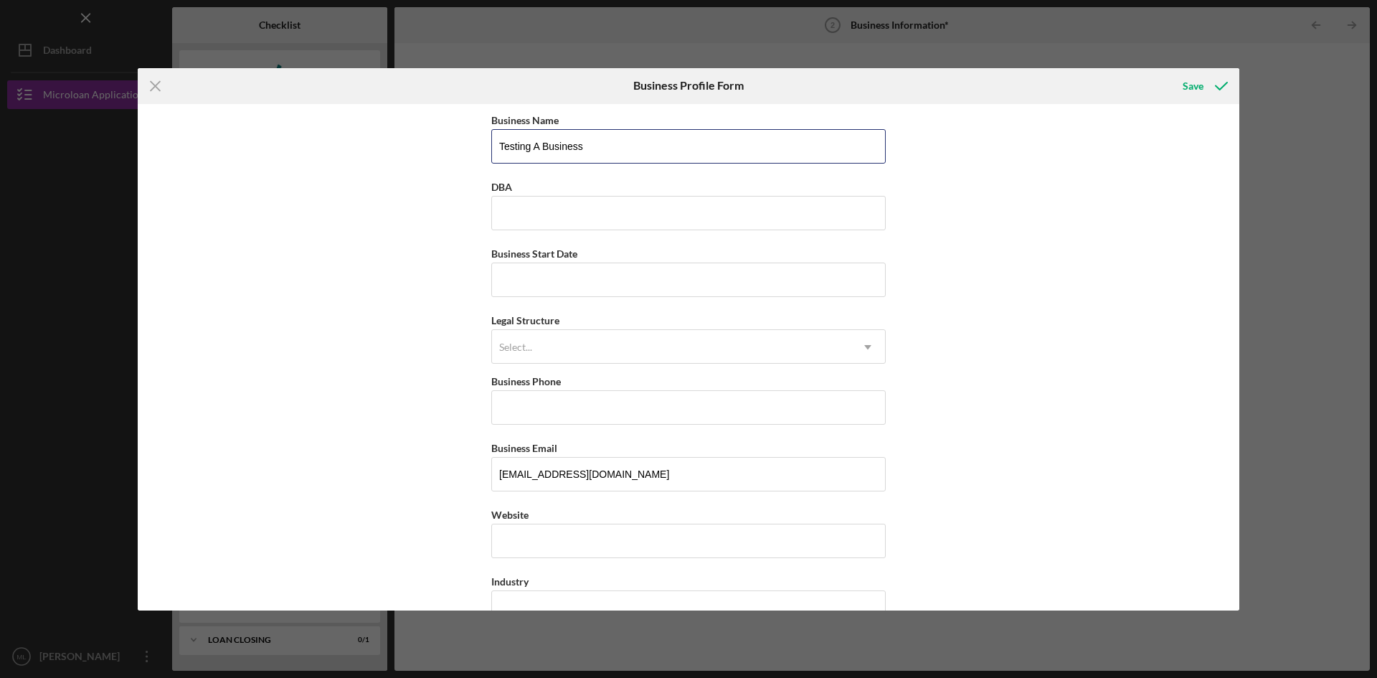
drag, startPoint x: 623, startPoint y: 148, endPoint x: 464, endPoint y: 148, distance: 159.2
click at [464, 148] on div "Business Name Testing A Business DBA Business Start Date Legal Structure Select…" at bounding box center [688, 357] width 1101 height 506
click at [668, 224] on input "DBA" at bounding box center [688, 213] width 394 height 34
click at [640, 273] on input "Business Start Date" at bounding box center [688, 279] width 394 height 34
type input "[DATE]"
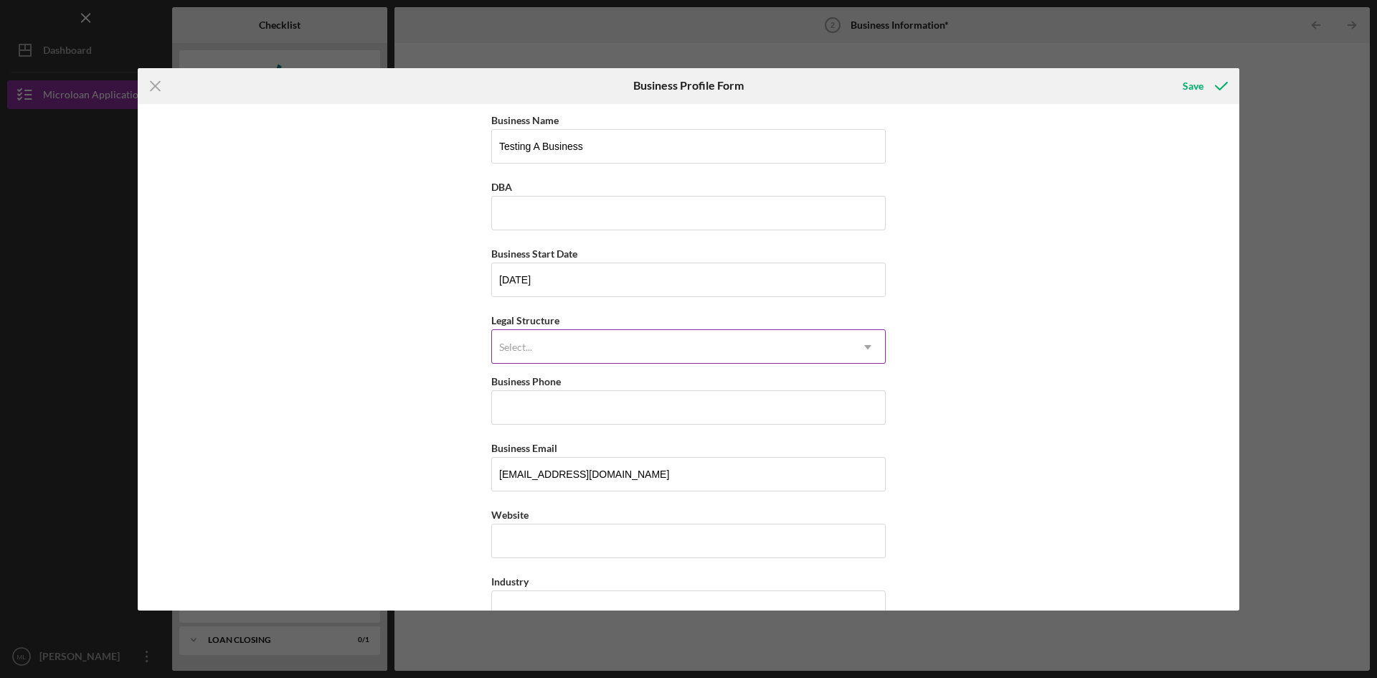
click at [652, 351] on div "Select..." at bounding box center [671, 347] width 359 height 33
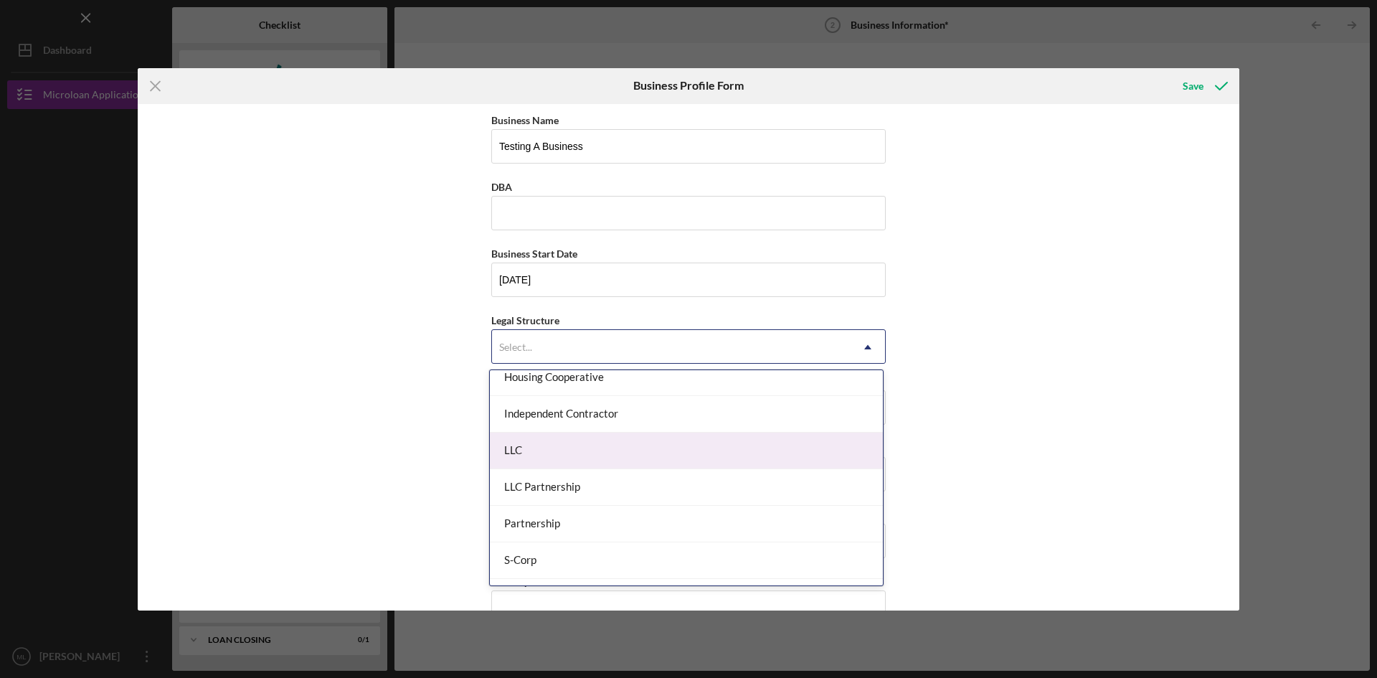
scroll to position [215, 0]
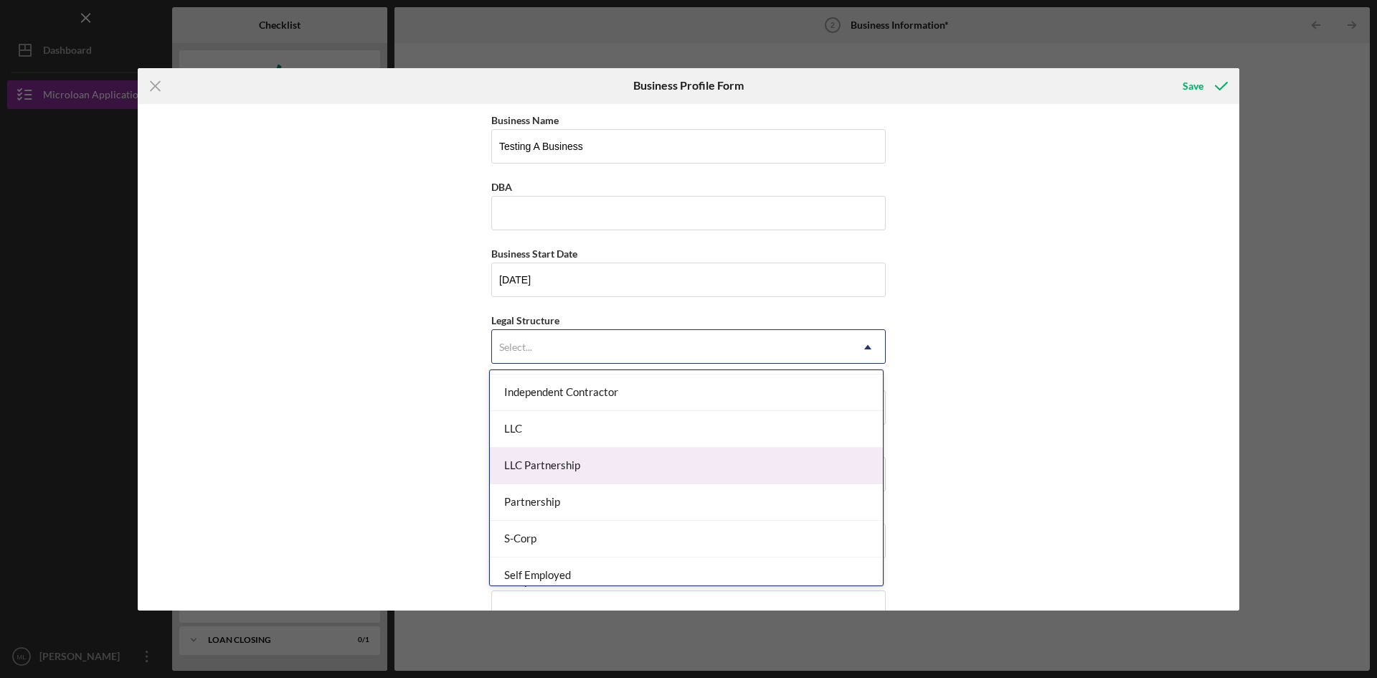
click at [593, 467] on div "LLC Partnership" at bounding box center [686, 465] width 393 height 37
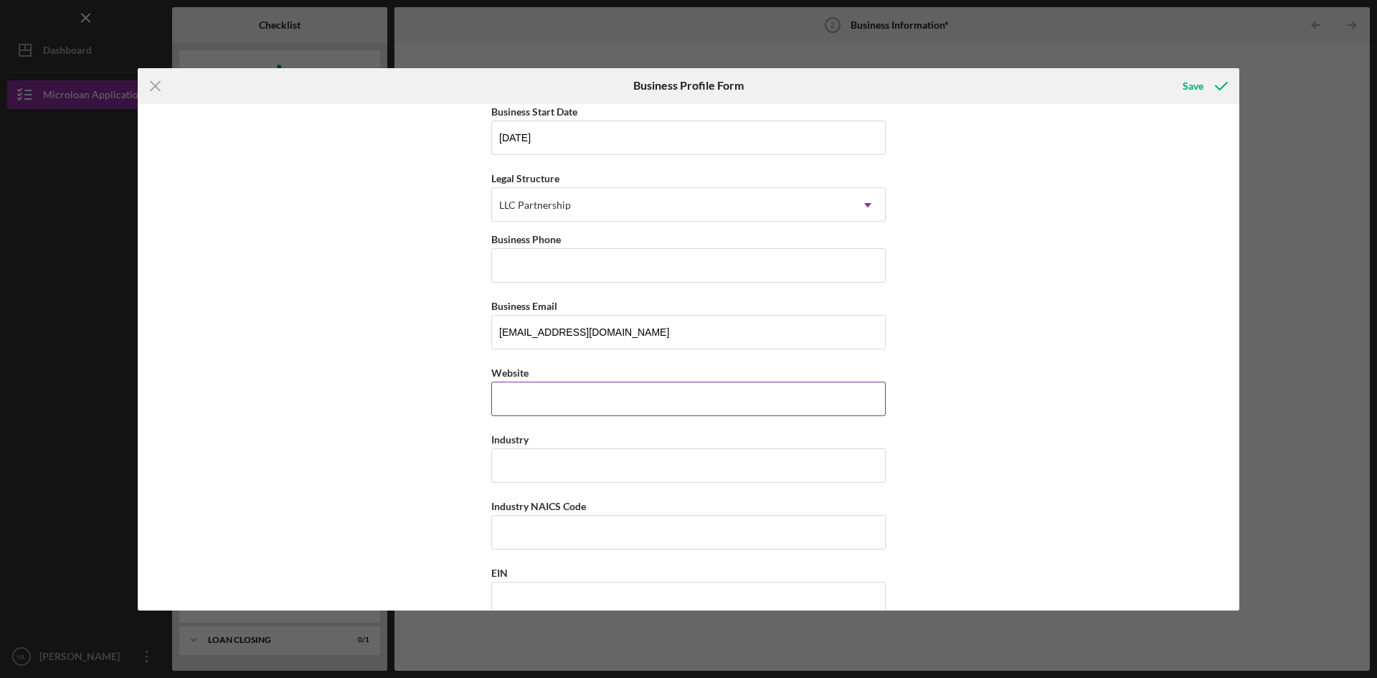
scroll to position [143, 0]
drag, startPoint x: 650, startPoint y: 264, endPoint x: 686, endPoint y: 265, distance: 35.9
click at [650, 264] on input "Business Phone" at bounding box center [688, 264] width 394 height 34
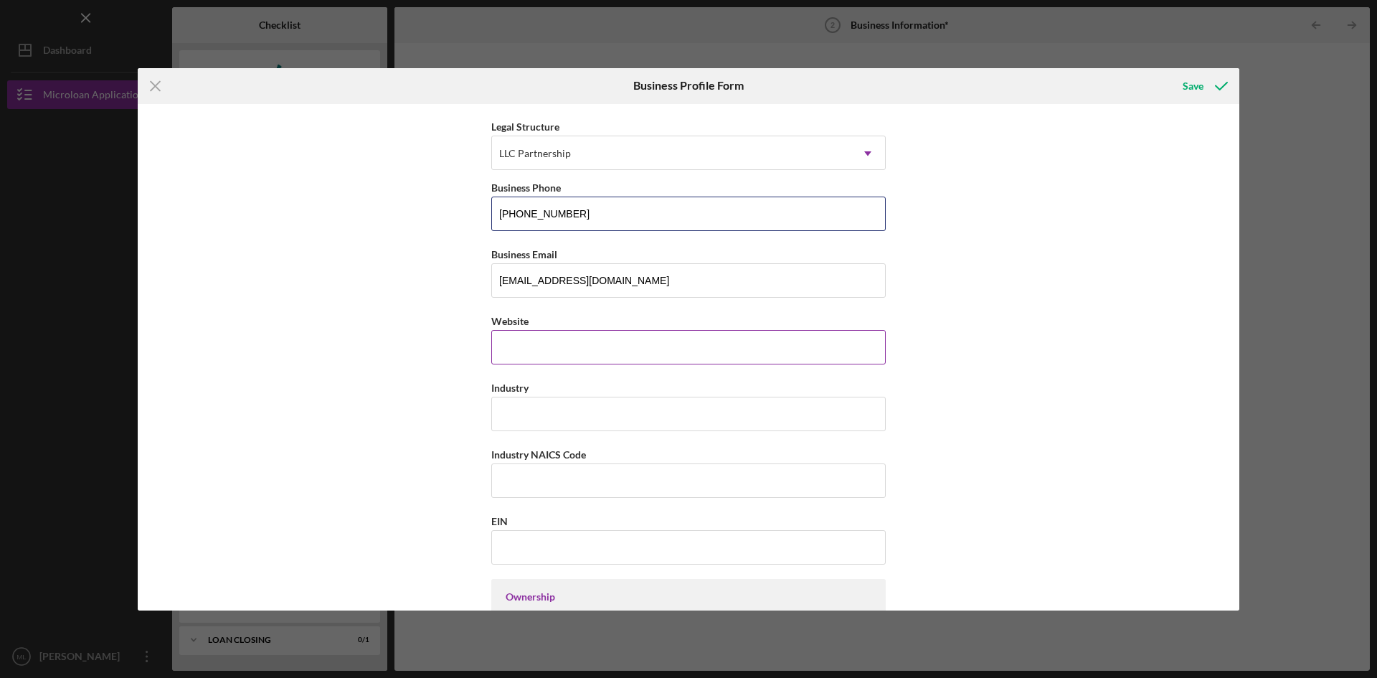
scroll to position [215, 0]
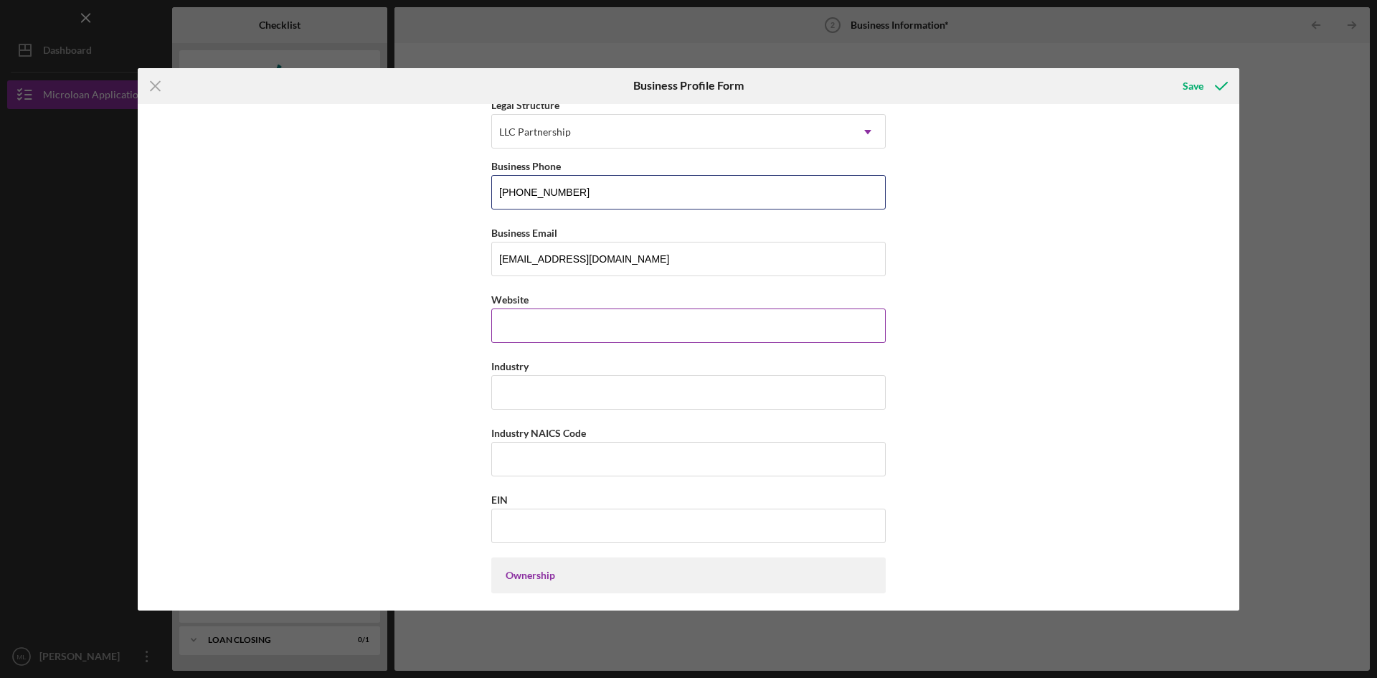
type input "[PHONE_NUMBER]"
click at [658, 325] on input "Website" at bounding box center [688, 325] width 394 height 34
type input "[DOMAIN_NAME]"
type input "Service"
type input "123456"
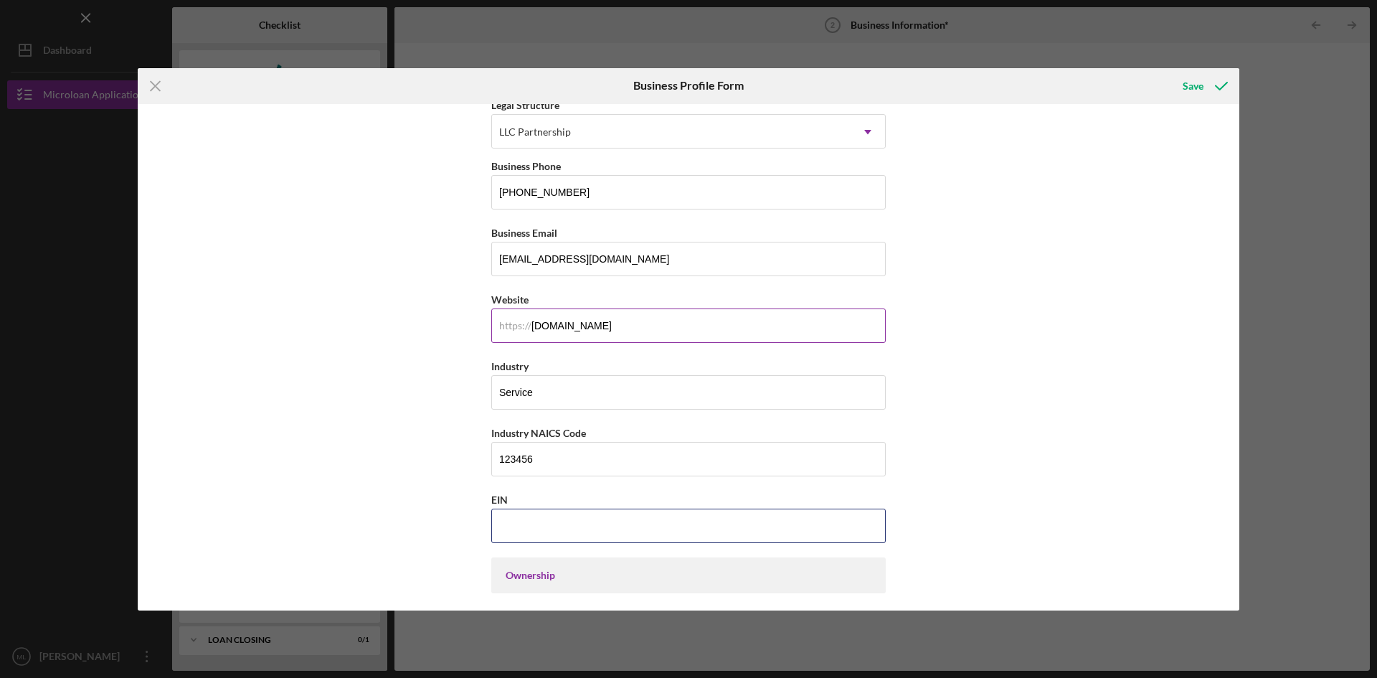
type input "1#-#######"
type input "[US_EMPLOYER_IDENTIFICATION_NUMBER]"
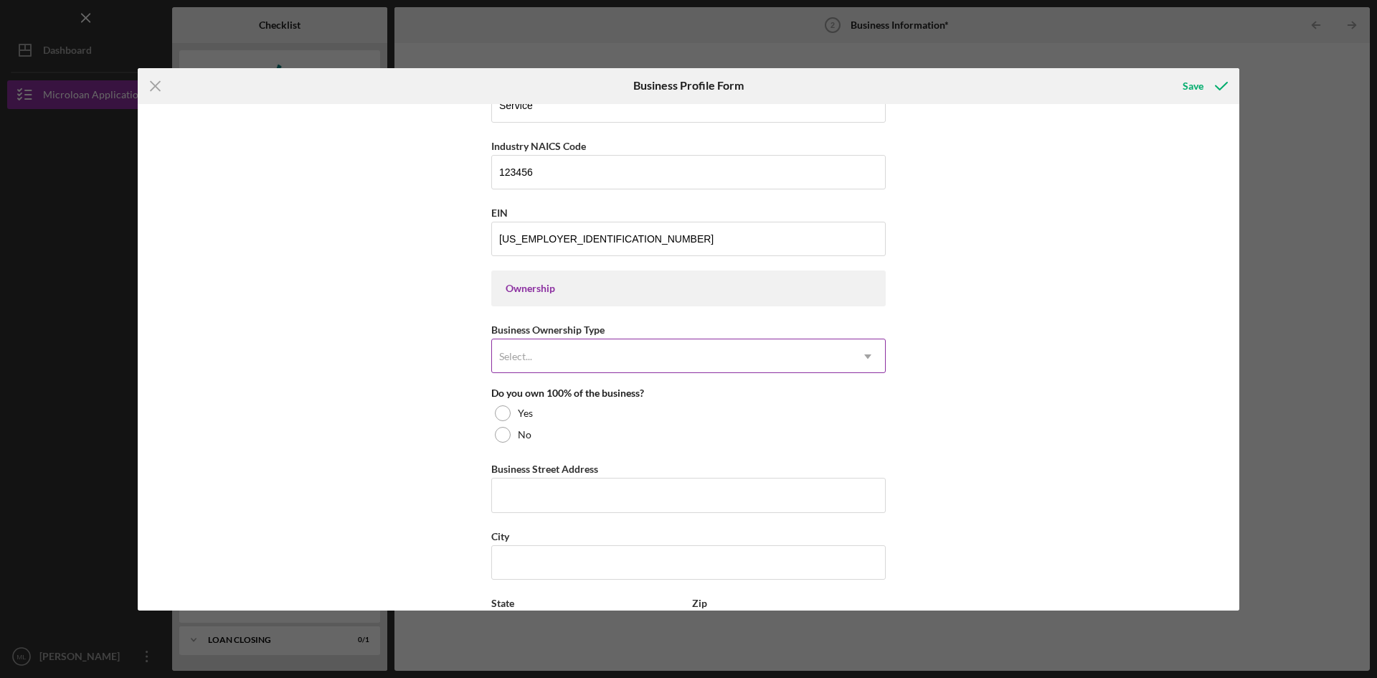
click at [549, 359] on div "Select..." at bounding box center [671, 356] width 359 height 33
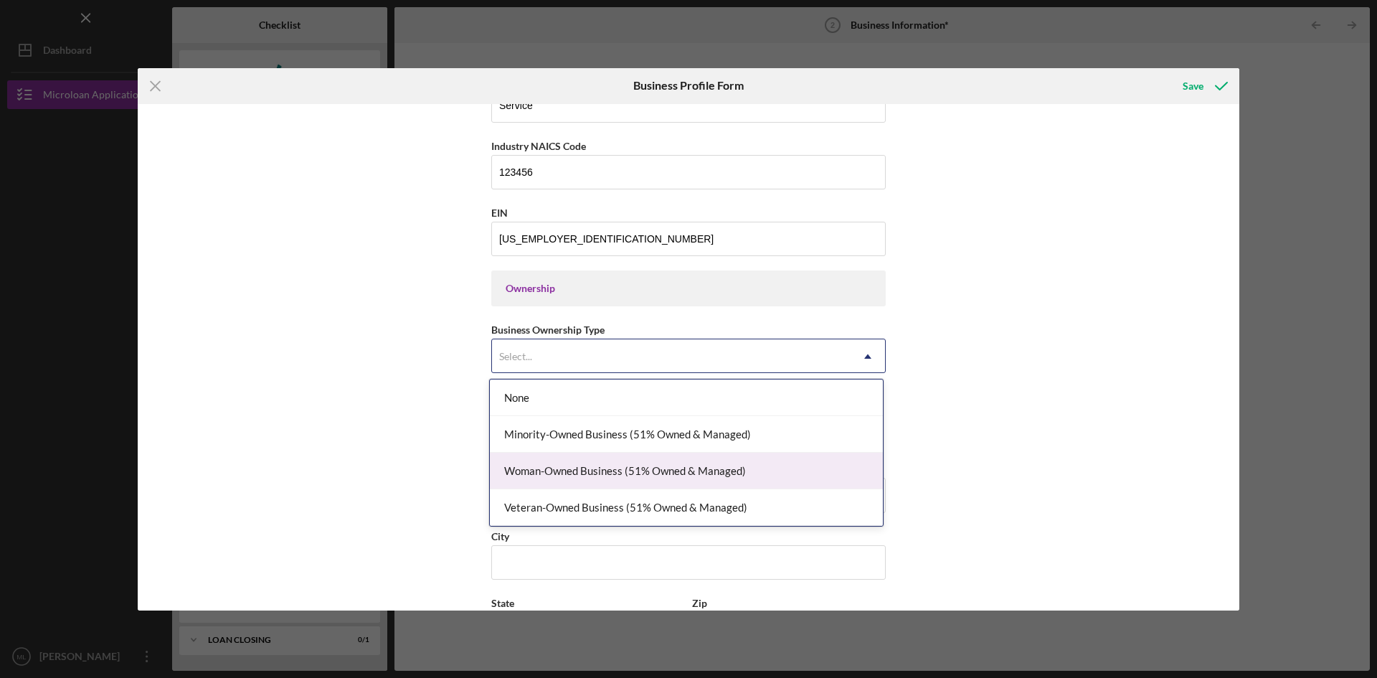
click at [684, 468] on div "Woman-Owned Business (51% Owned & Managed)" at bounding box center [686, 470] width 393 height 37
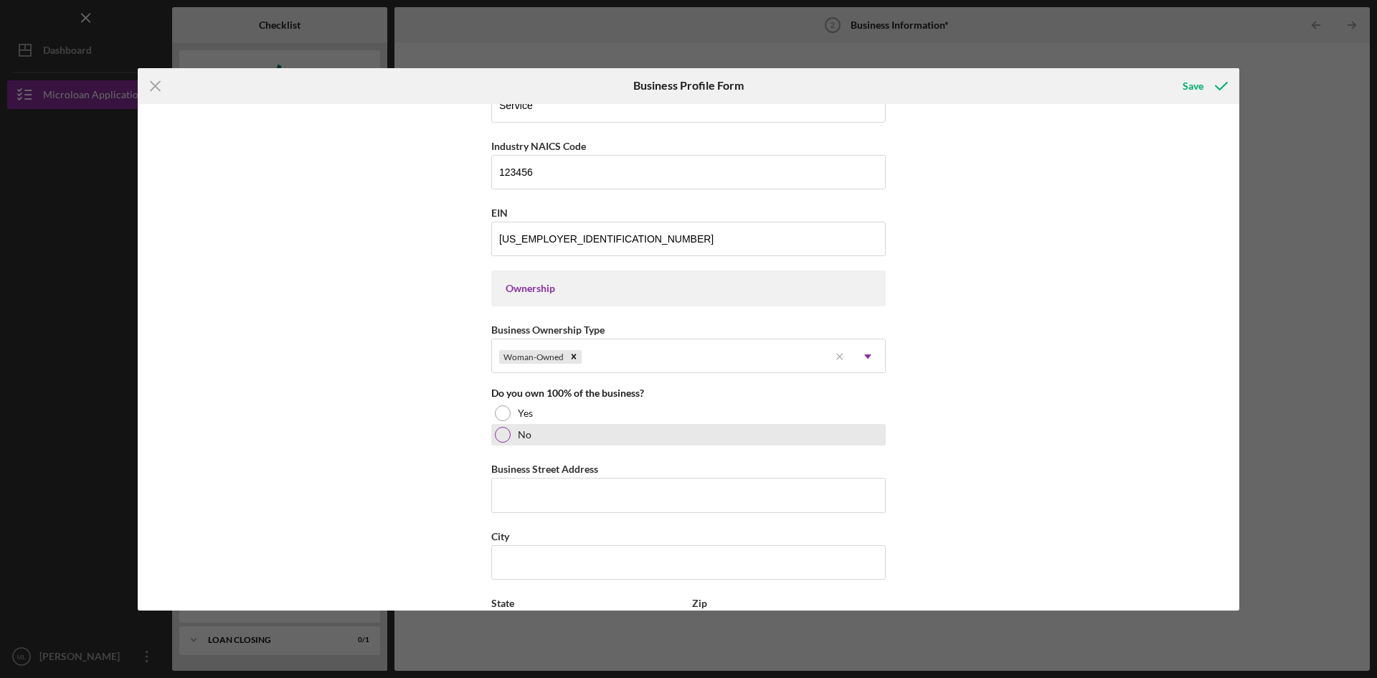
click at [523, 412] on label "Yes" at bounding box center [525, 412] width 15 height 11
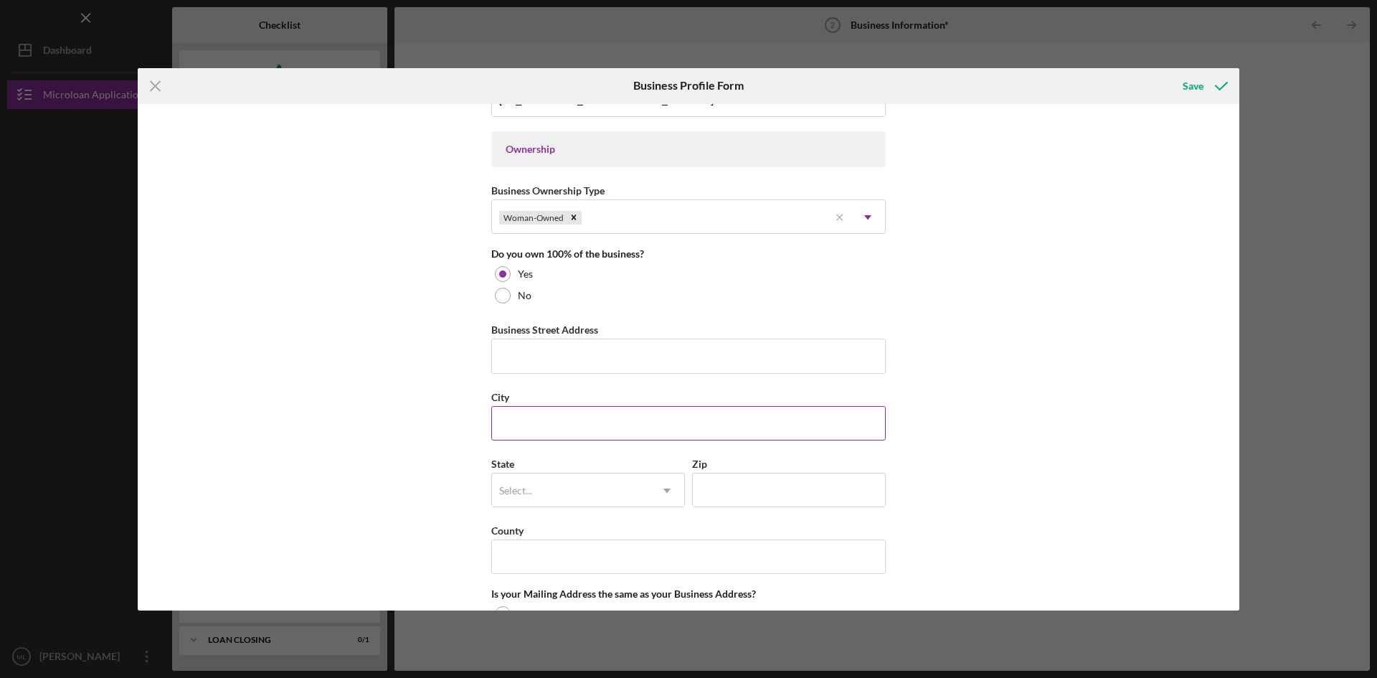
scroll to position [645, 0]
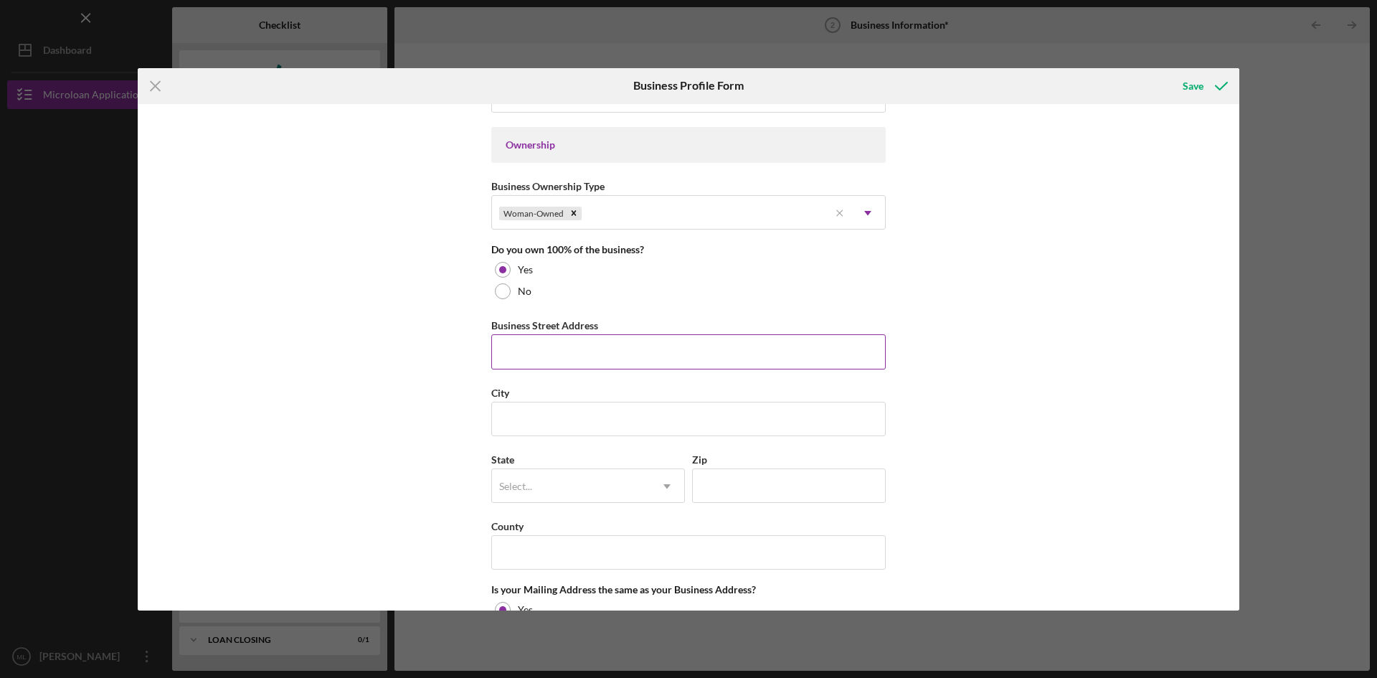
click at [696, 349] on input "Business Street Address" at bounding box center [688, 351] width 394 height 34
type input "[STREET_ADDRESS]"
click at [587, 422] on input "City" at bounding box center [688, 419] width 394 height 34
type input "Fitchburg"
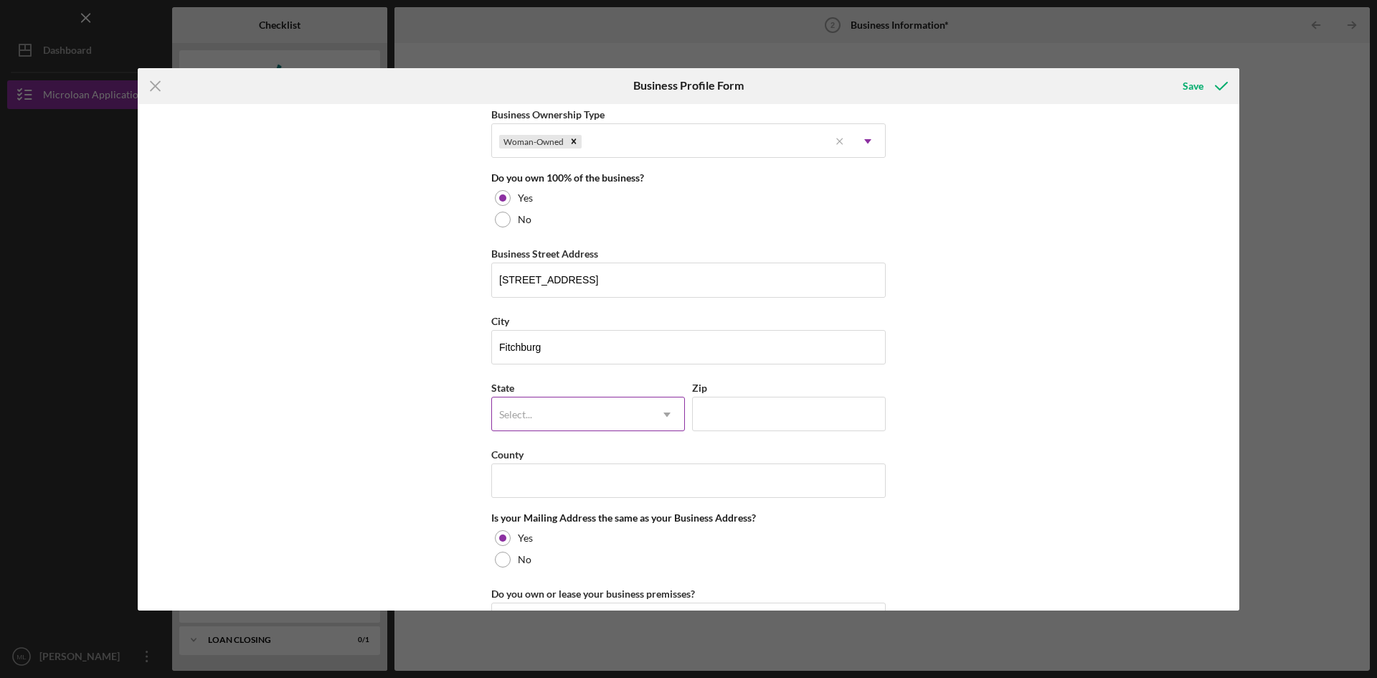
click at [660, 413] on icon "Icon/Dropdown Arrow" at bounding box center [667, 414] width 34 height 34
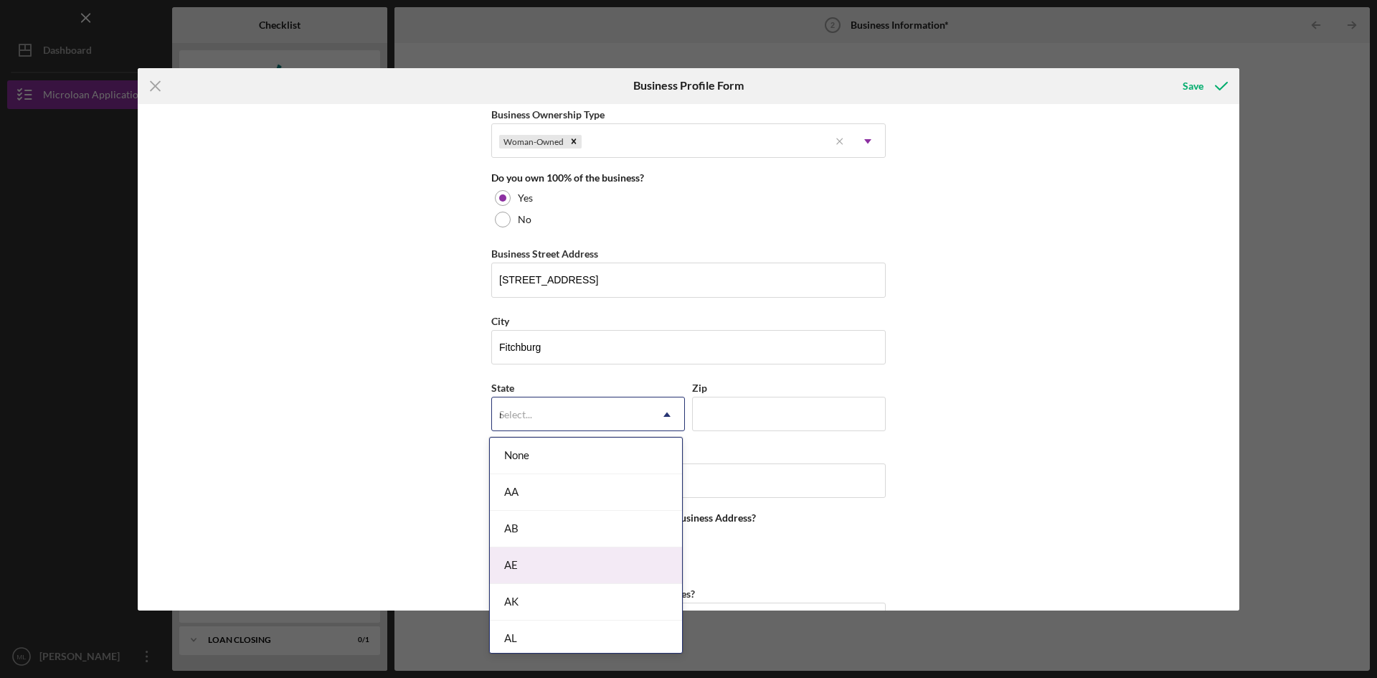
type input "ma"
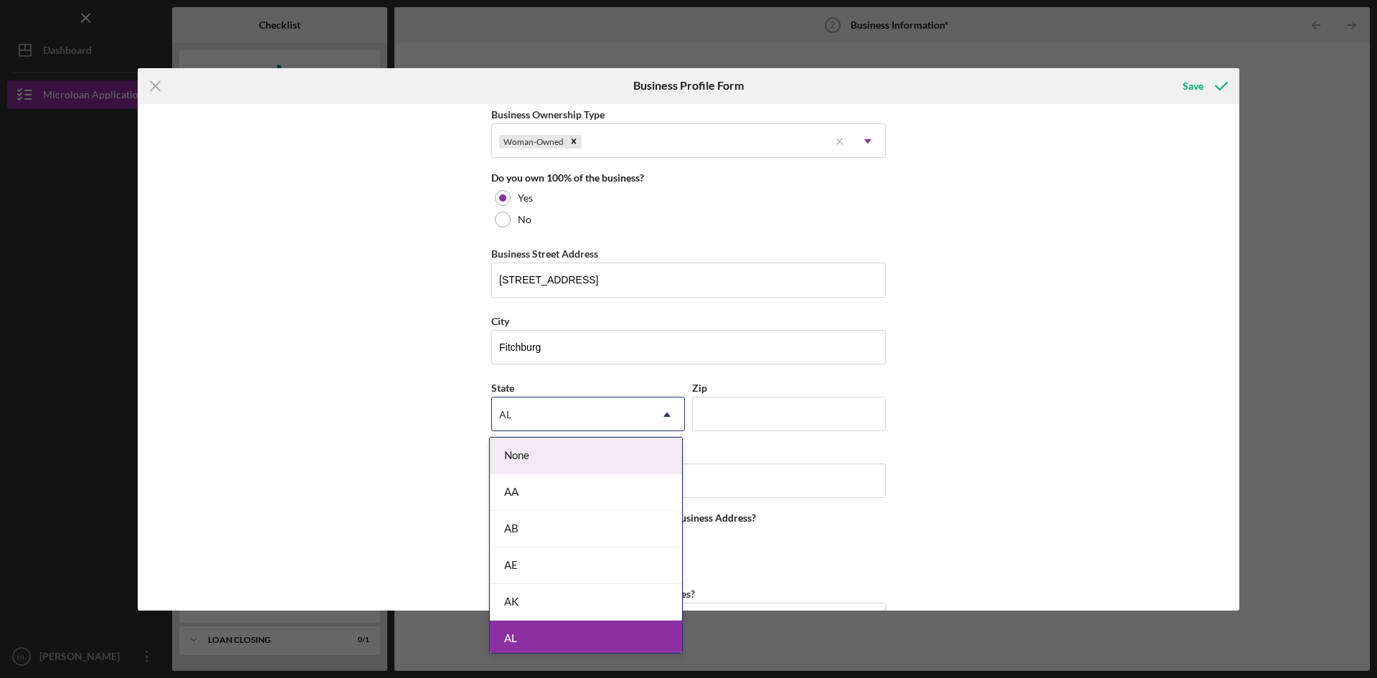
click at [597, 412] on div "AL" at bounding box center [571, 414] width 158 height 33
type input "MA"
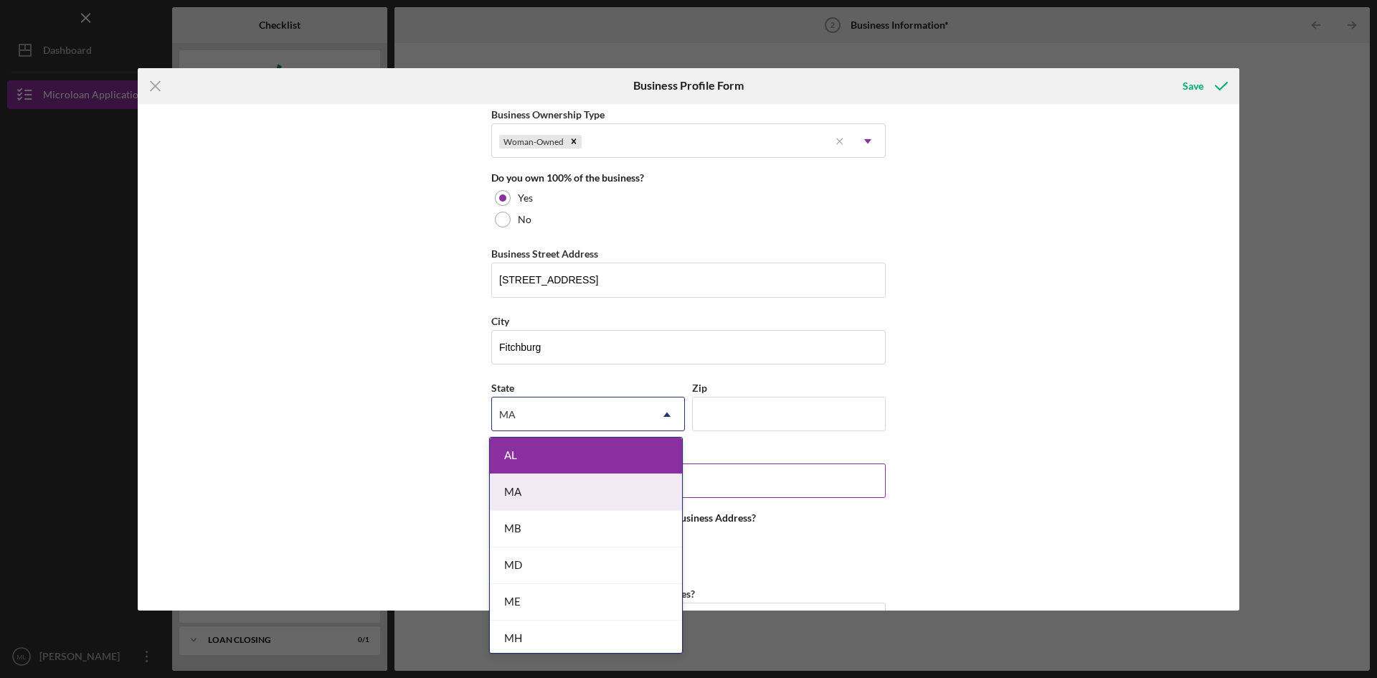
click at [563, 485] on div "MA" at bounding box center [586, 492] width 192 height 37
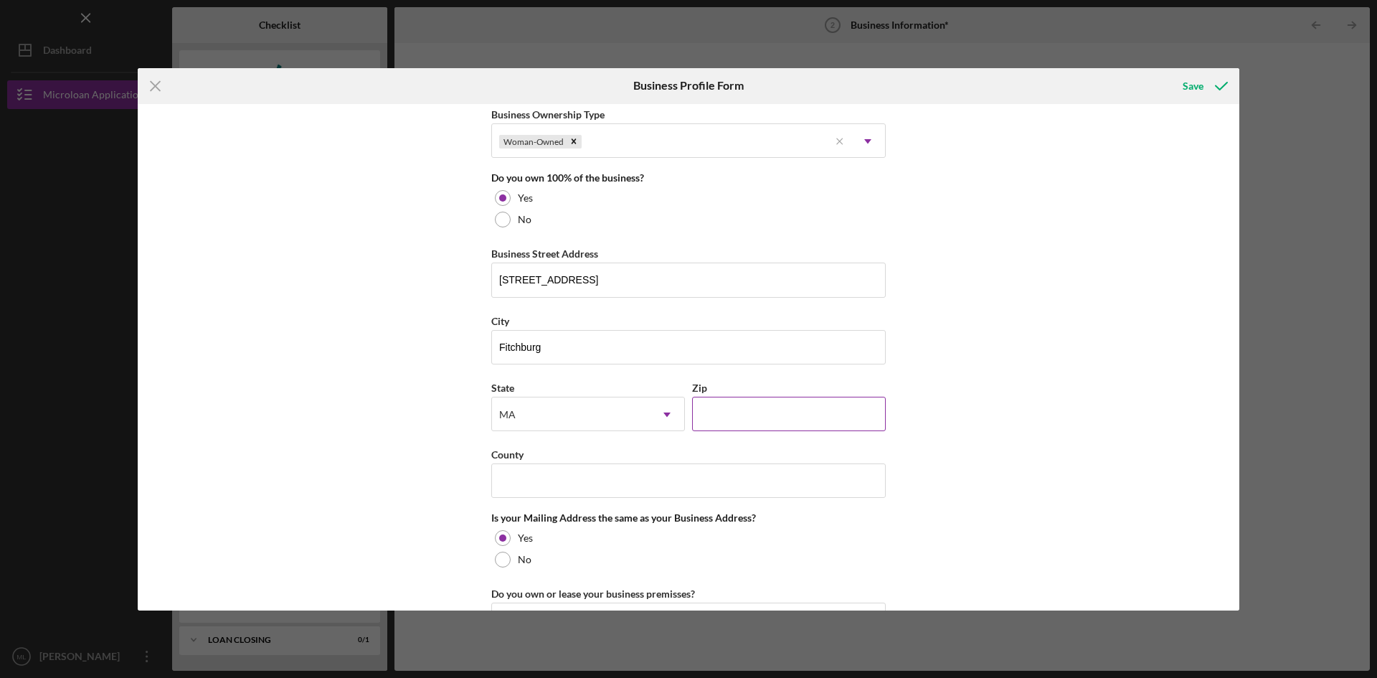
click at [728, 418] on input "Zip" at bounding box center [789, 414] width 194 height 34
type input "01420"
type input "[GEOGRAPHIC_DATA]"
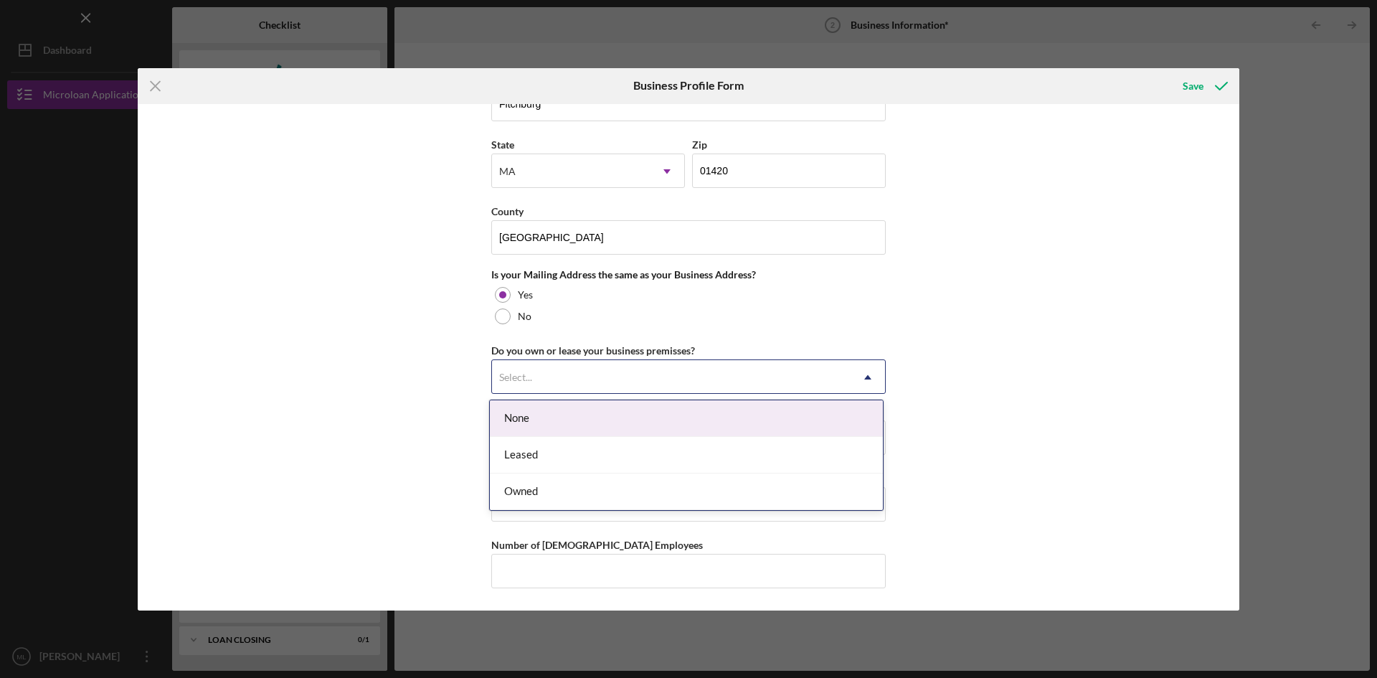
click at [655, 379] on div "Select..." at bounding box center [671, 377] width 359 height 33
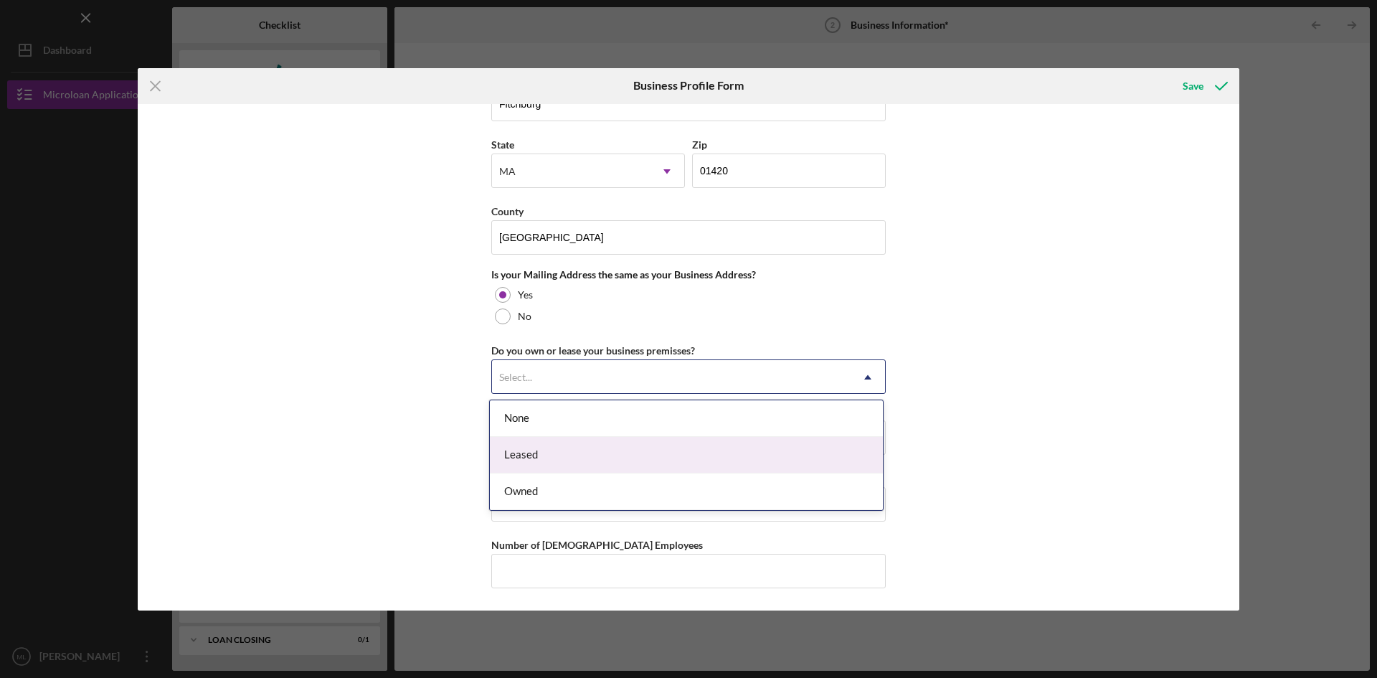
click at [607, 455] on div "Leased" at bounding box center [686, 455] width 393 height 37
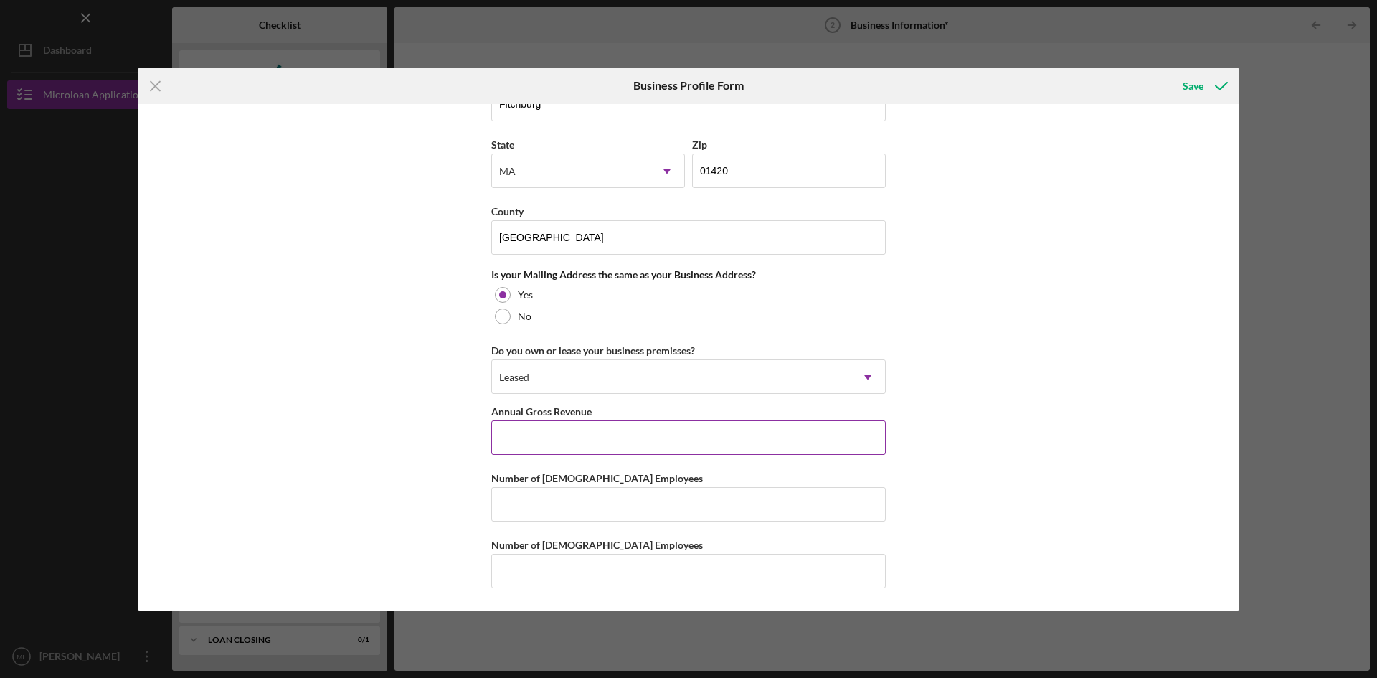
click at [612, 438] on input "Annual Gross Revenue" at bounding box center [688, 437] width 394 height 34
type input "$55,000"
click at [863, 496] on input "Number of [DEMOGRAPHIC_DATA] Employees" at bounding box center [688, 504] width 394 height 34
type input "2"
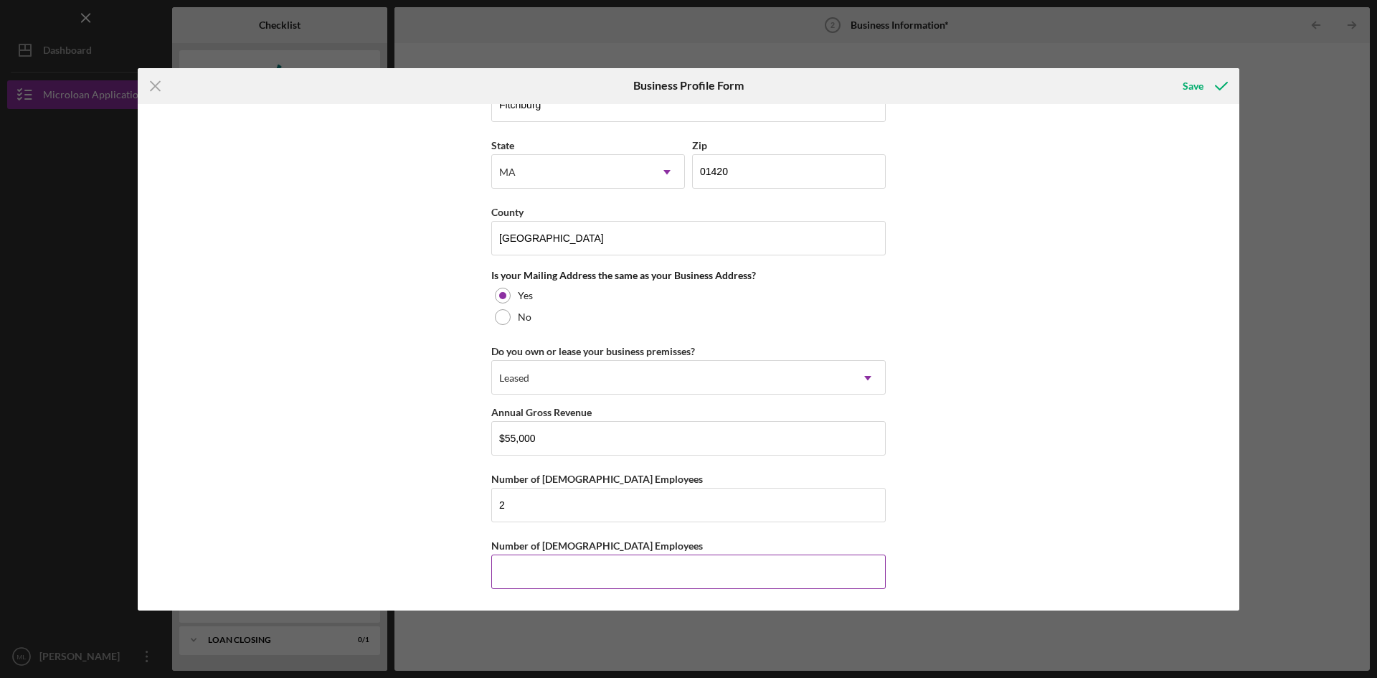
click at [676, 578] on input "Number of [DEMOGRAPHIC_DATA] Employees" at bounding box center [688, 571] width 394 height 34
type input "5"
click at [1043, 543] on div "Business Name Testing A Business DBA Business Start Date [DATE] Legal Structure…" at bounding box center [688, 357] width 1101 height 506
click at [1185, 91] on div "Save" at bounding box center [1192, 86] width 21 height 29
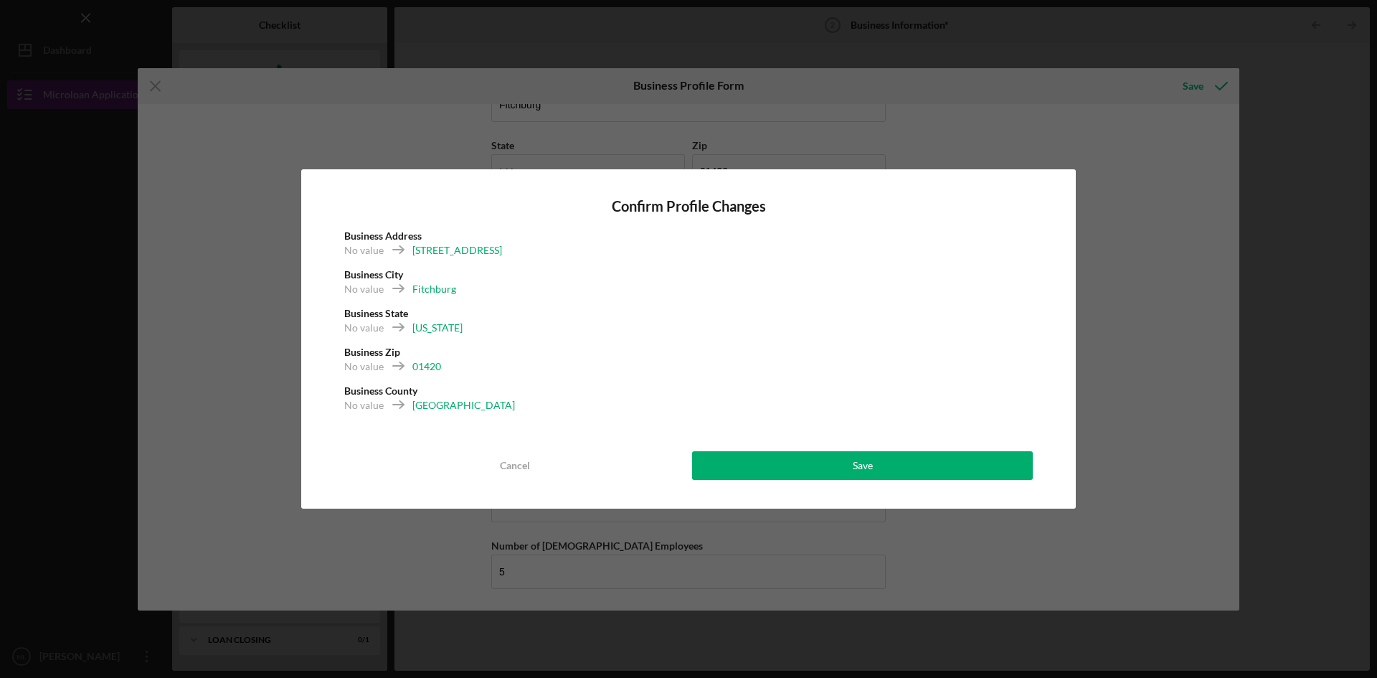
drag, startPoint x: 776, startPoint y: 462, endPoint x: 782, endPoint y: 450, distance: 12.8
click at [777, 458] on button "Save" at bounding box center [862, 465] width 341 height 29
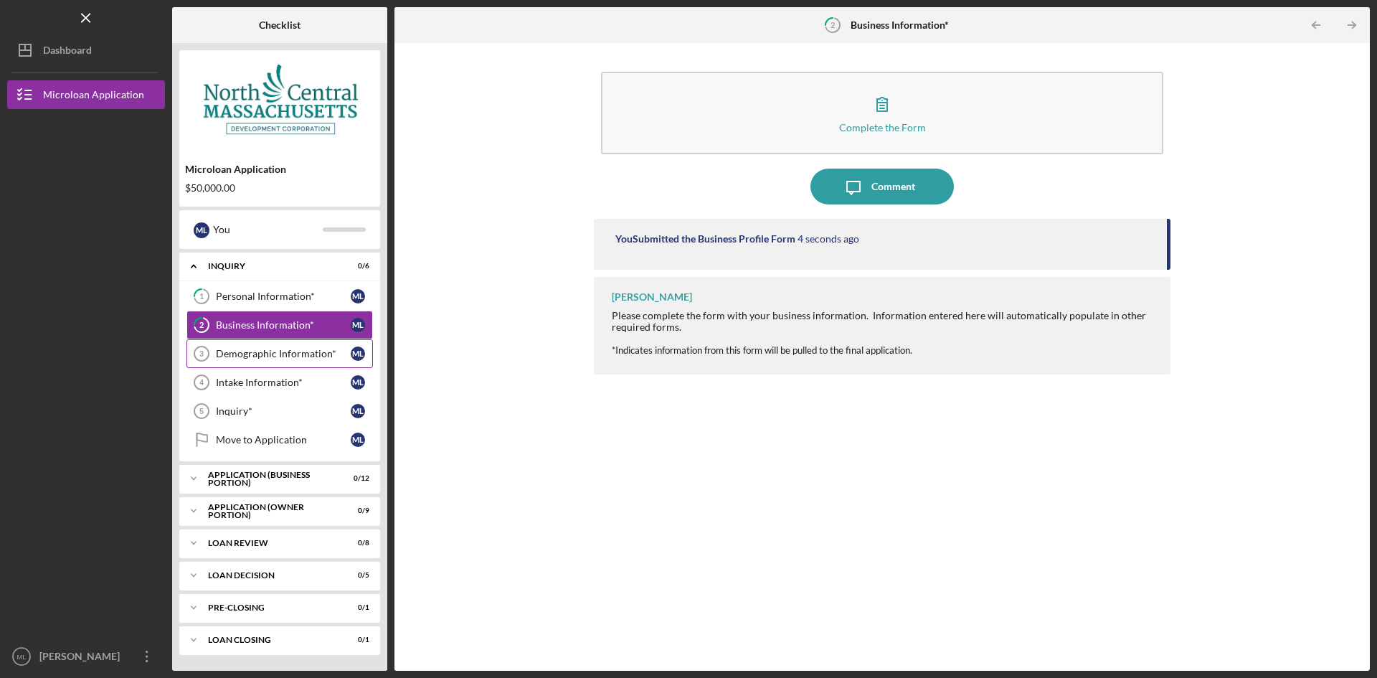
click at [266, 363] on link "Demographic Information* 3 Demographic Information* M L" at bounding box center [279, 353] width 186 height 29
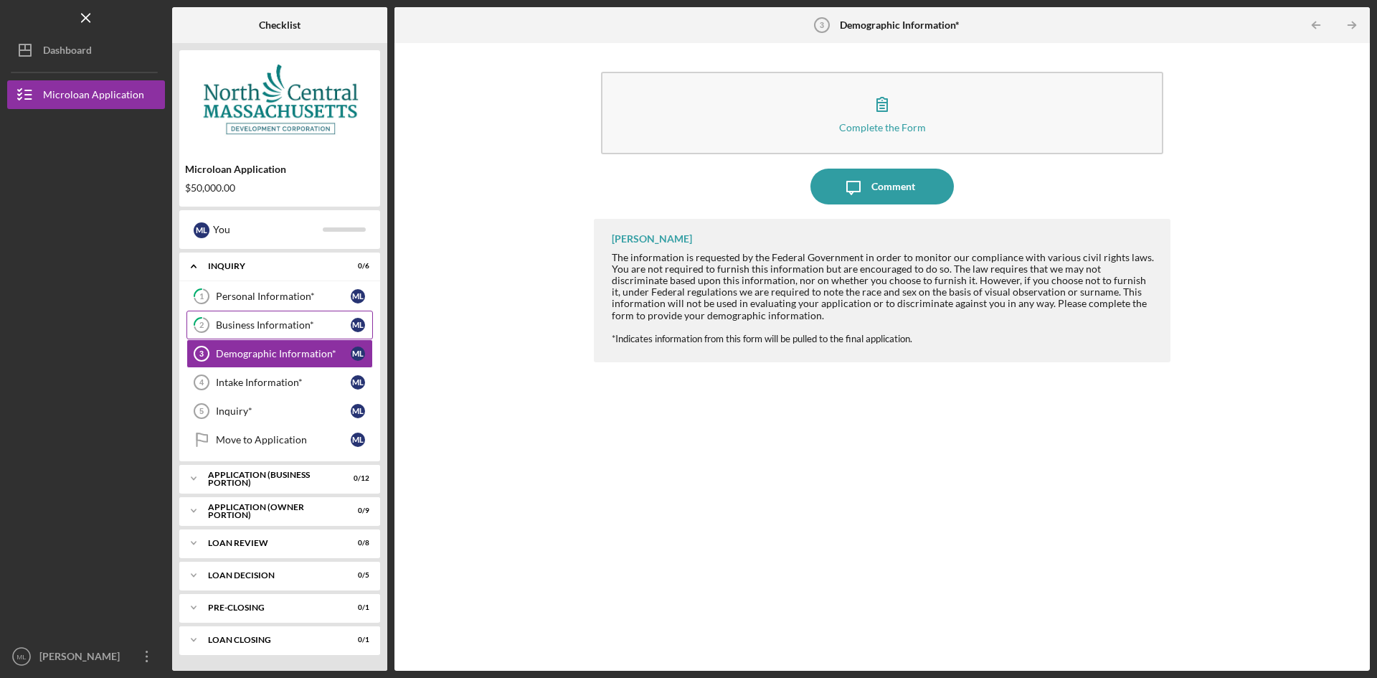
drag, startPoint x: 268, startPoint y: 316, endPoint x: 283, endPoint y: 318, distance: 15.2
click at [268, 316] on link "2 Business Information* M L" at bounding box center [279, 324] width 186 height 29
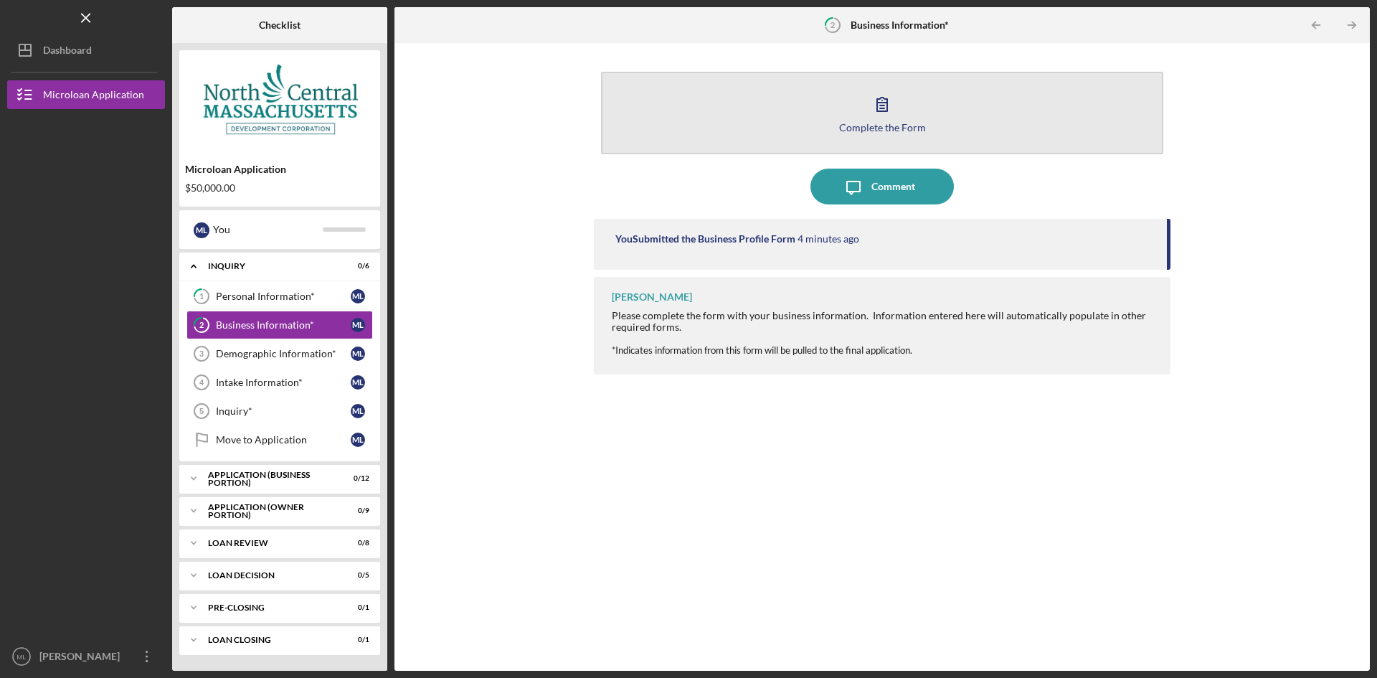
click at [819, 123] on button "Complete the Form Form" at bounding box center [882, 113] width 562 height 82
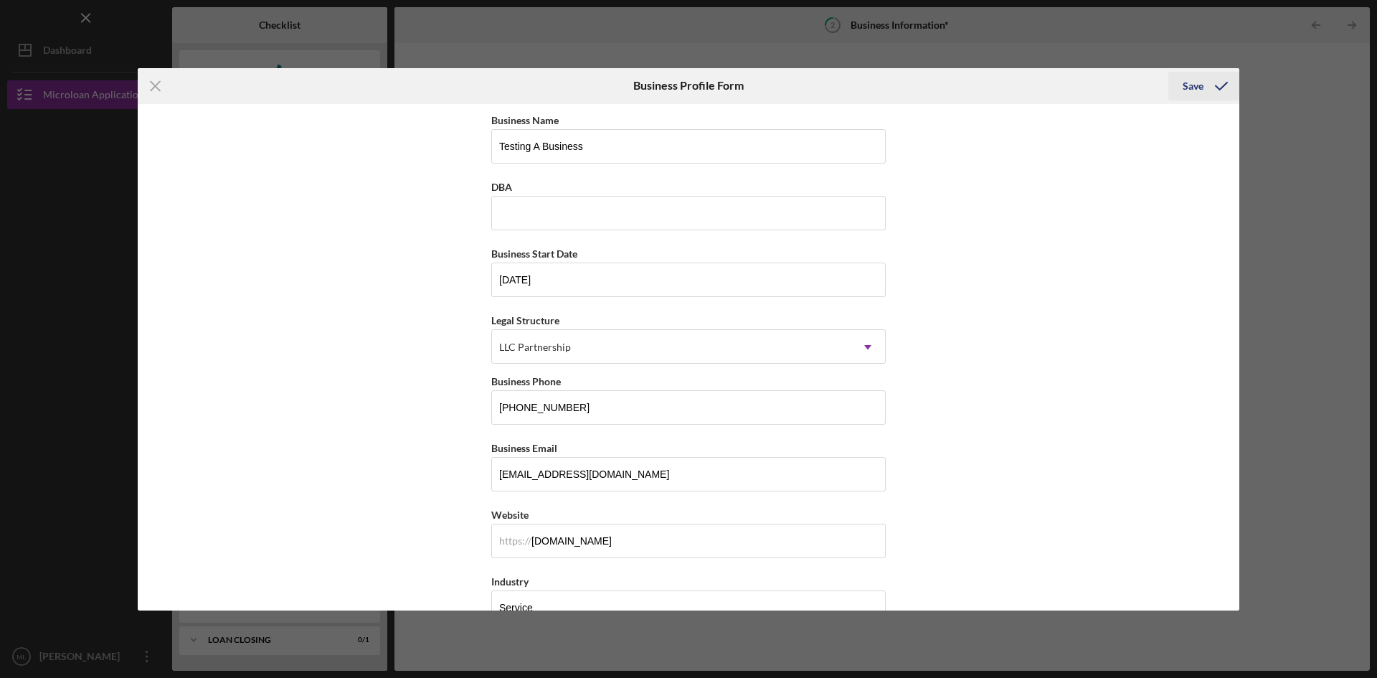
click at [1183, 84] on div "Save" at bounding box center [1192, 86] width 21 height 29
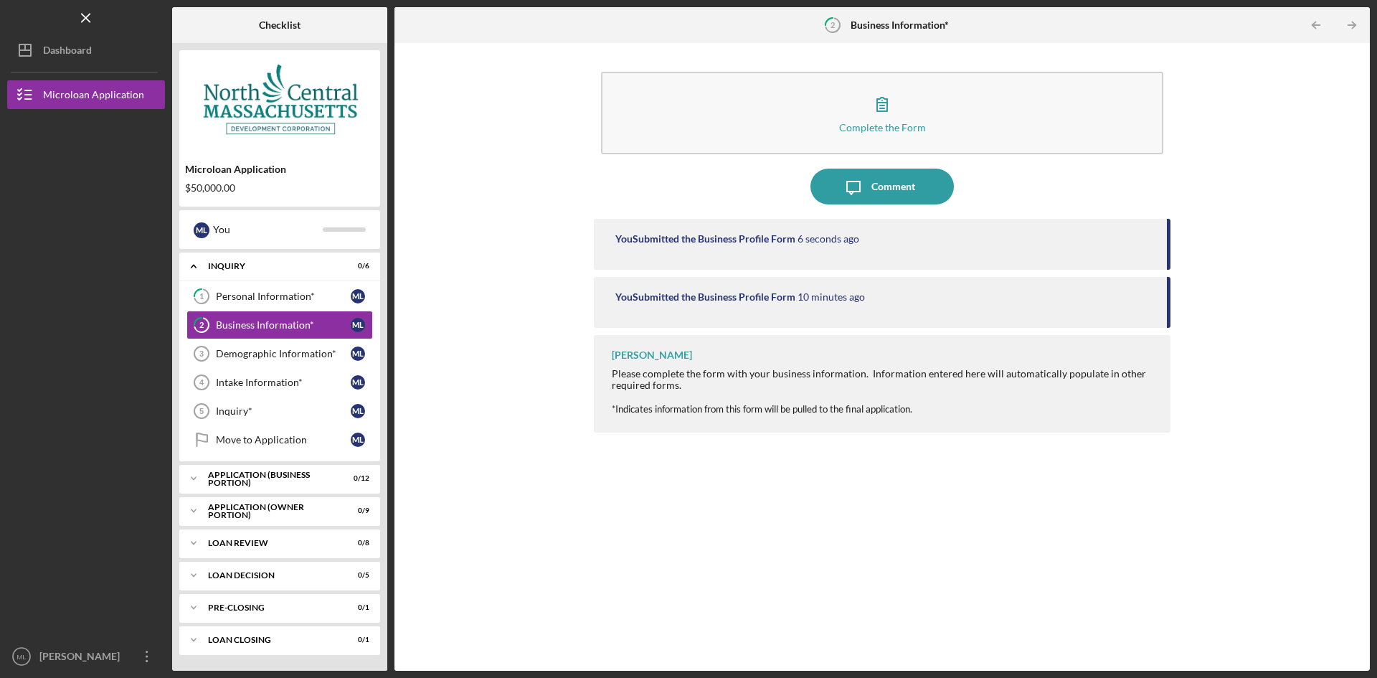
click at [563, 522] on div "Complete the Form Form Icon/Message Comment You Submitted the Business Profile …" at bounding box center [882, 356] width 961 height 613
click at [295, 361] on link "Demographic Information* 3 Demographic Information* M L" at bounding box center [279, 353] width 186 height 29
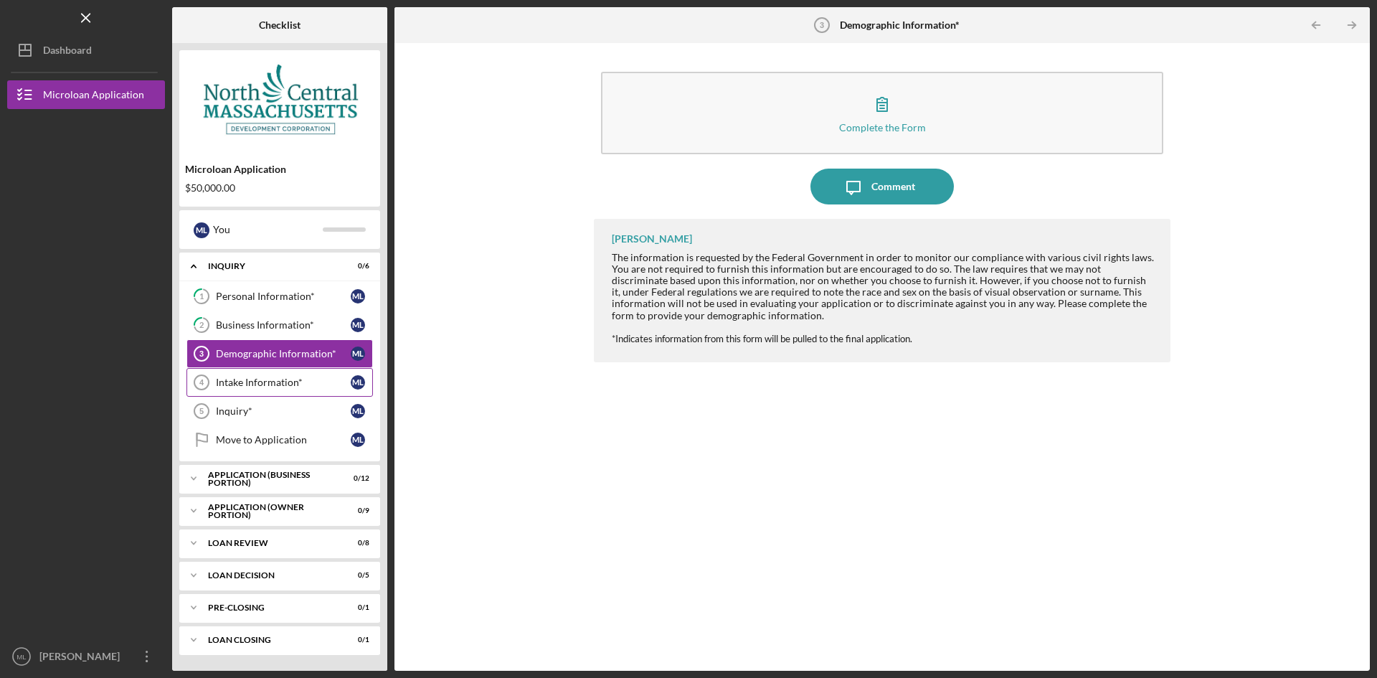
click at [255, 389] on link "Intake Information* 4 Intake Information* M L" at bounding box center [279, 382] width 186 height 29
